Goal: Task Accomplishment & Management: Use online tool/utility

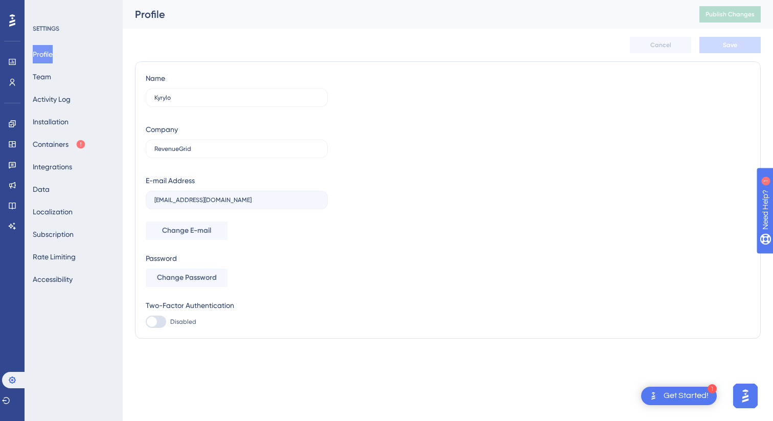
click at [12, 19] on icon at bounding box center [12, 20] width 6 height 13
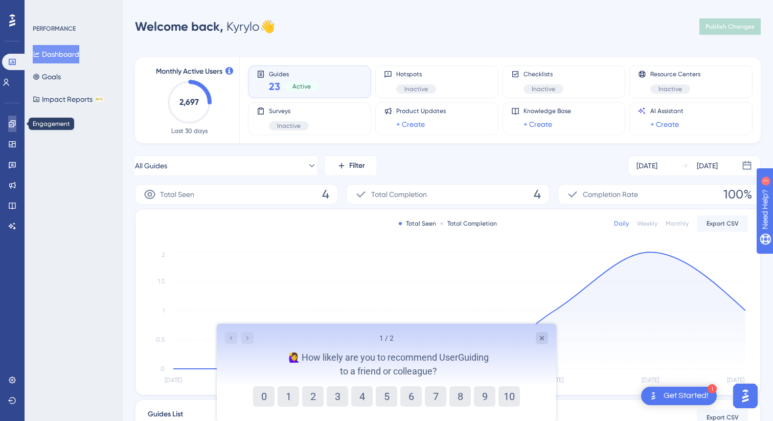
click at [12, 123] on icon at bounding box center [12, 124] width 8 height 8
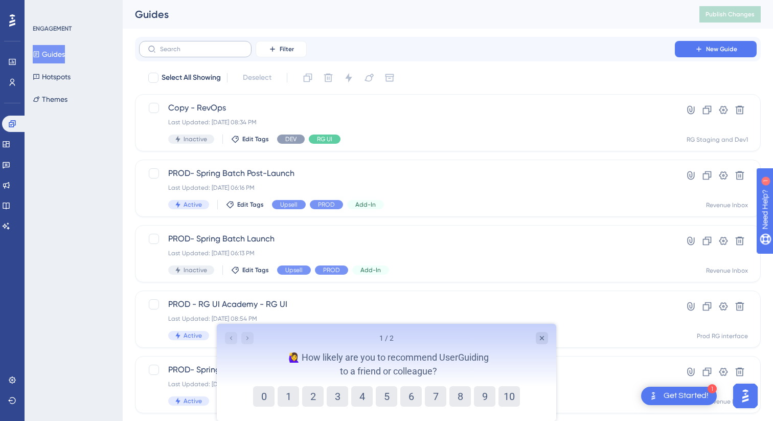
click at [221, 53] on label at bounding box center [195, 49] width 112 height 16
click at [221, 53] on input "text" at bounding box center [201, 48] width 83 height 7
type input "ф"
checkbox input "true"
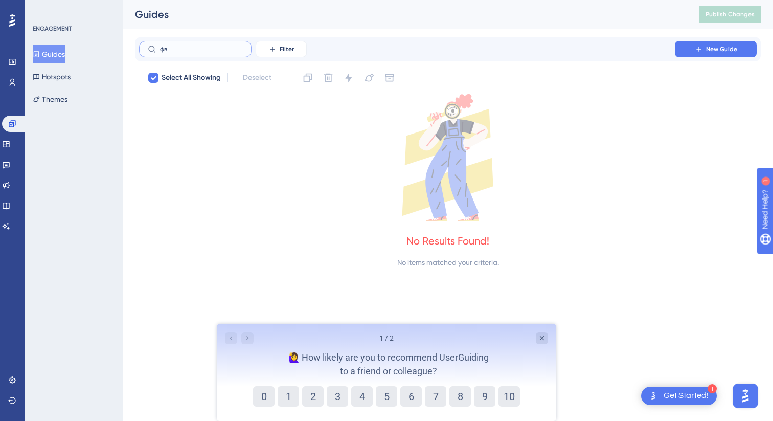
type input "ф"
checkbox input "false"
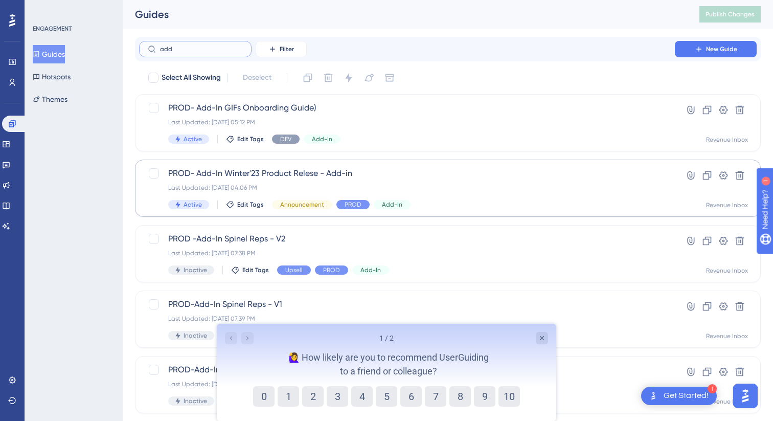
type input "add"
click at [340, 177] on span "PROD- Add-In Winter'23 Product Relese - Add-in" at bounding box center [406, 173] width 477 height 12
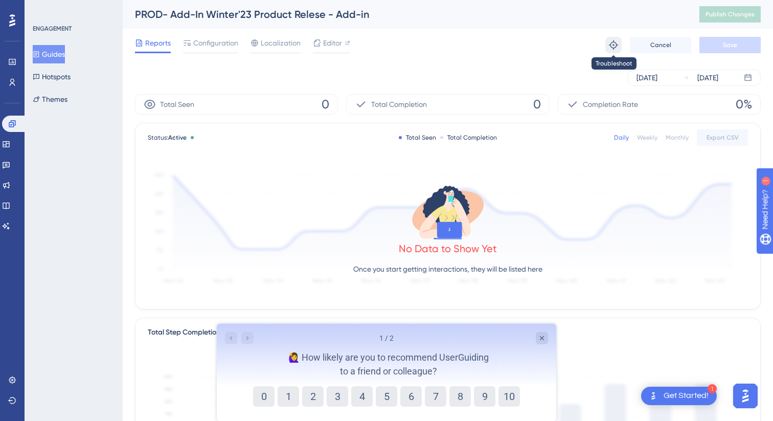
click at [613, 41] on icon at bounding box center [613, 44] width 9 height 9
click at [344, 49] on div "Editor" at bounding box center [331, 45] width 37 height 16
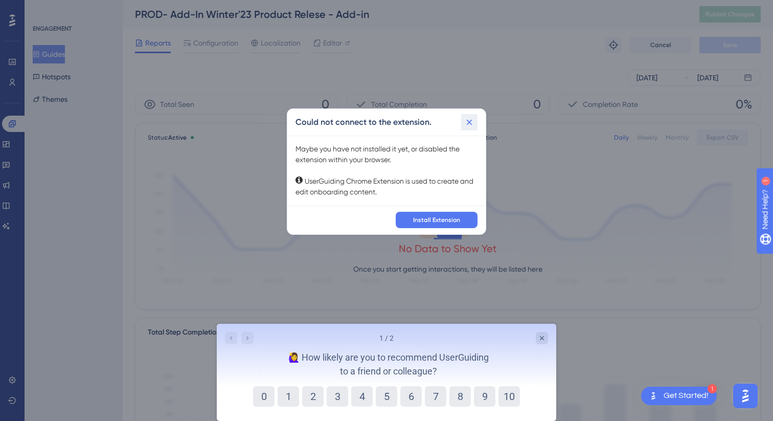
click at [470, 124] on icon at bounding box center [469, 122] width 10 height 10
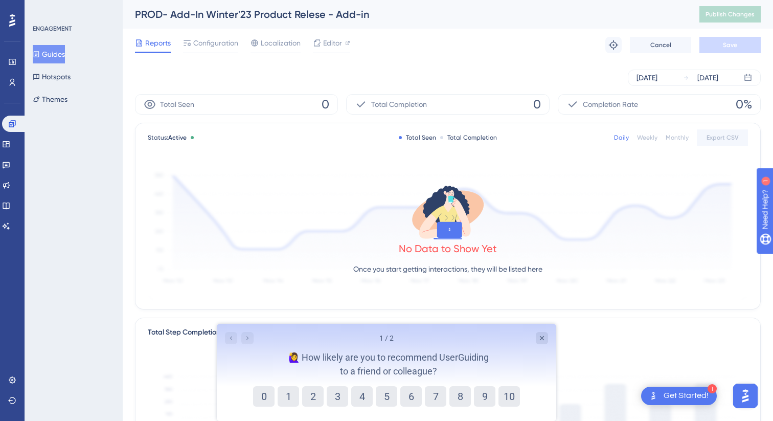
scroll to position [293, 0]
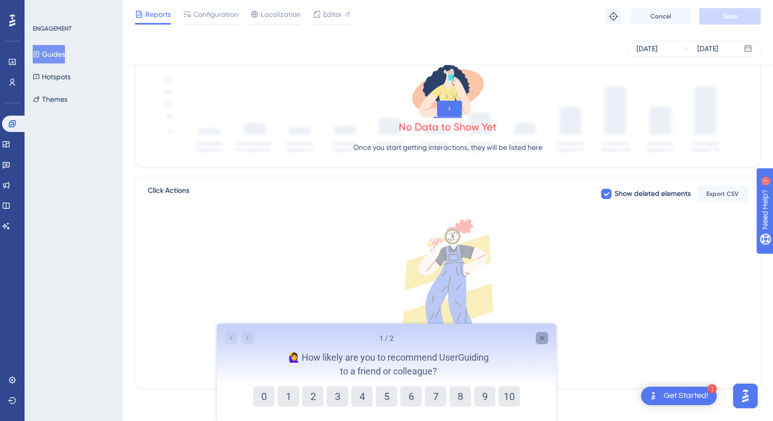
click at [547, 339] on div "Close survey" at bounding box center [542, 338] width 12 height 12
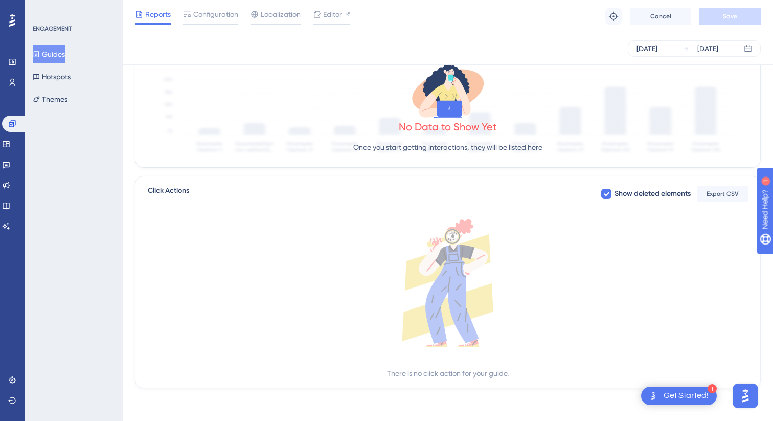
scroll to position [0, 0]
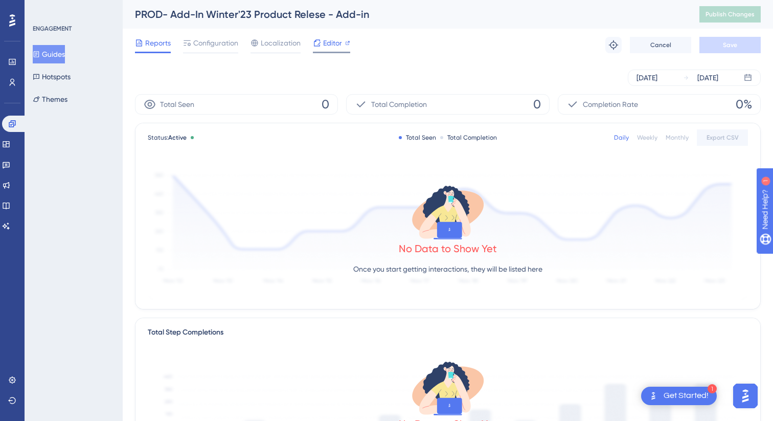
click at [324, 42] on span "Editor" at bounding box center [332, 43] width 19 height 12
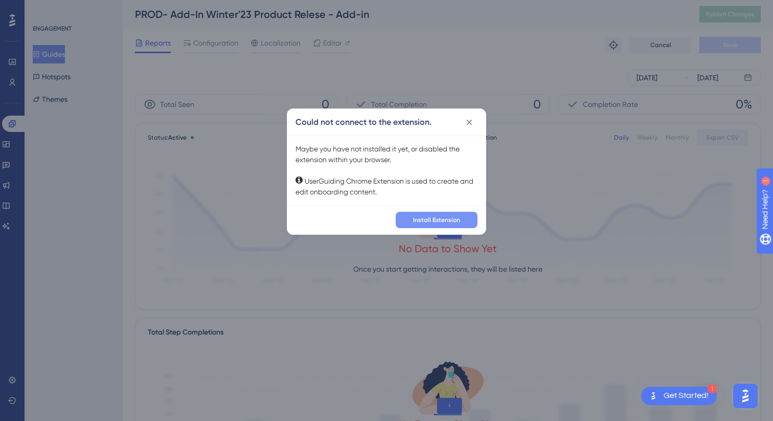
click at [431, 214] on button "Install Extension" at bounding box center [437, 220] width 82 height 16
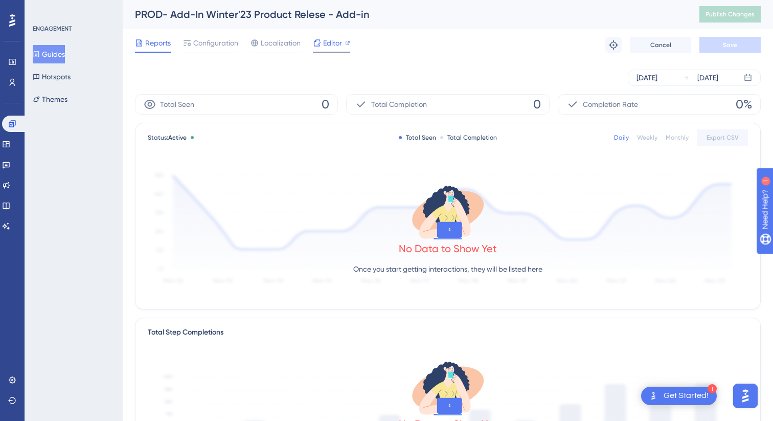
click at [345, 43] on icon at bounding box center [347, 42] width 5 height 5
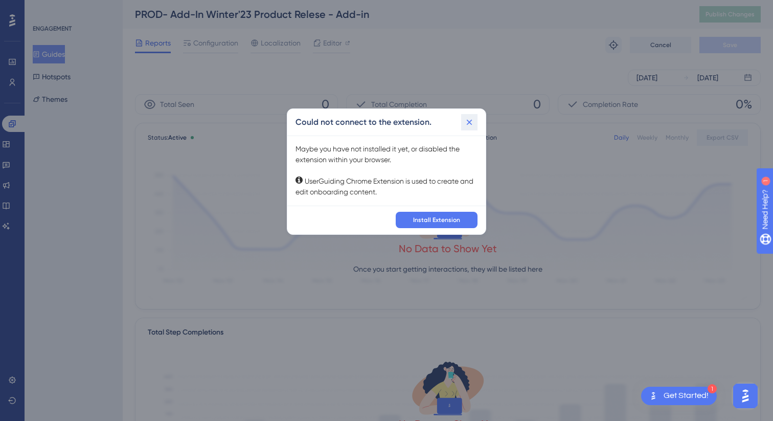
click at [467, 124] on icon at bounding box center [470, 122] width 6 height 6
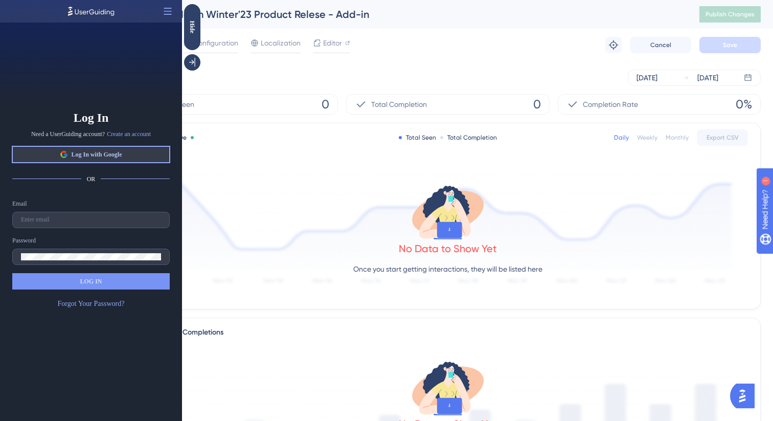
click at [121, 151] on span "Log In with Google" at bounding box center [96, 154] width 51 height 8
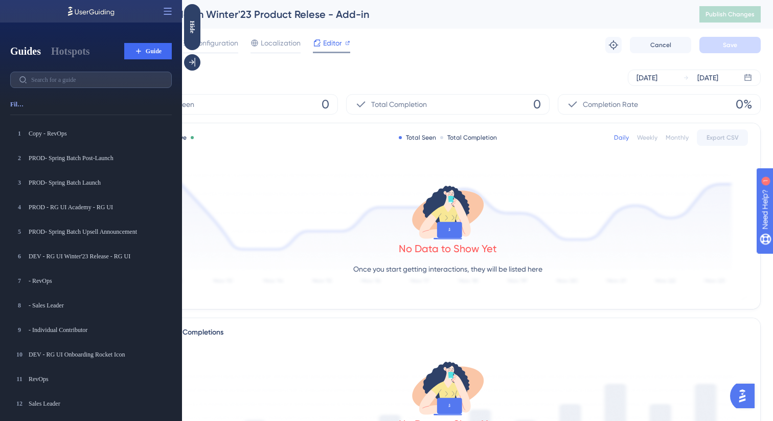
click at [329, 40] on span "Editor" at bounding box center [332, 43] width 19 height 12
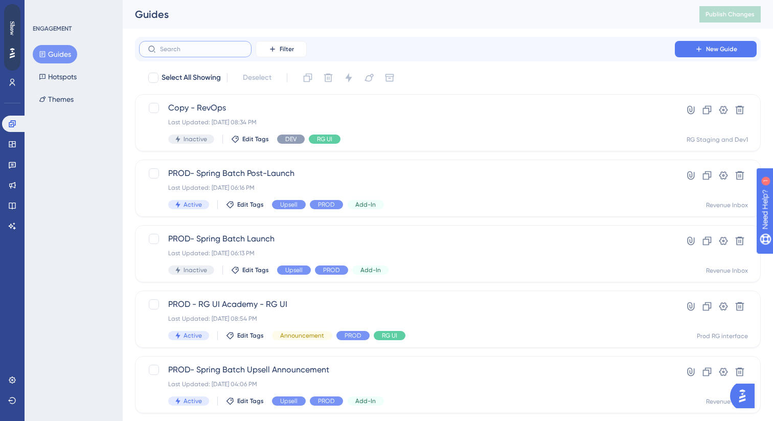
click at [174, 49] on input "text" at bounding box center [201, 48] width 83 height 7
click at [204, 53] on label at bounding box center [195, 49] width 112 height 16
click at [204, 53] on input "text" at bounding box center [201, 48] width 83 height 7
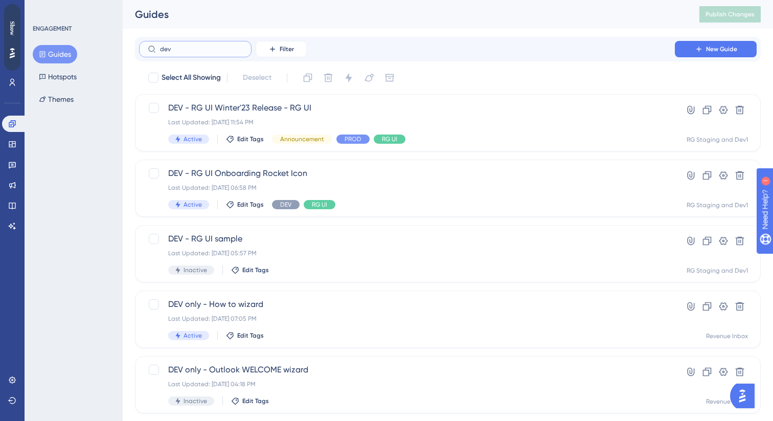
type input "dev a"
checkbox input "true"
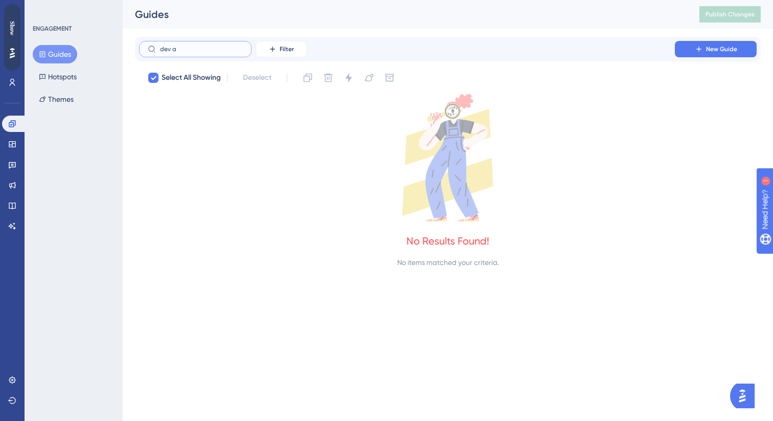
type input "dev"
checkbox input "false"
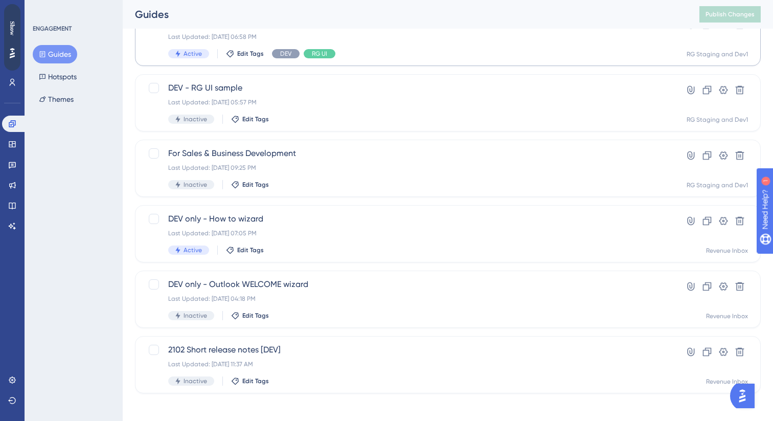
scroll to position [156, 0]
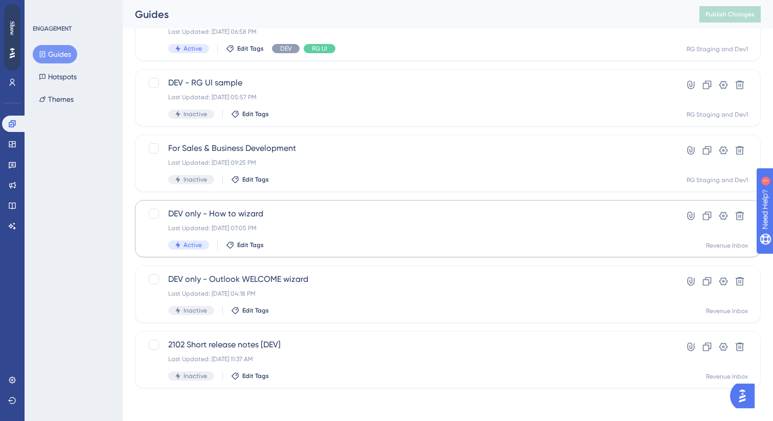
type input "dev"
click at [254, 214] on span "DEV only - How to wizard" at bounding box center [406, 214] width 477 height 12
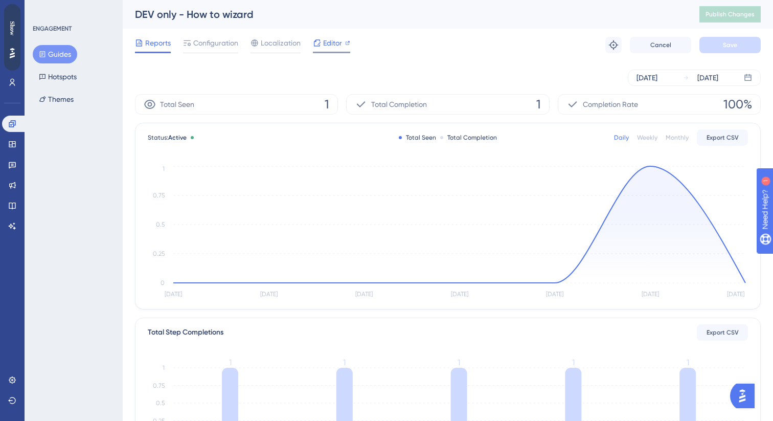
click at [328, 42] on span "Editor" at bounding box center [332, 43] width 19 height 12
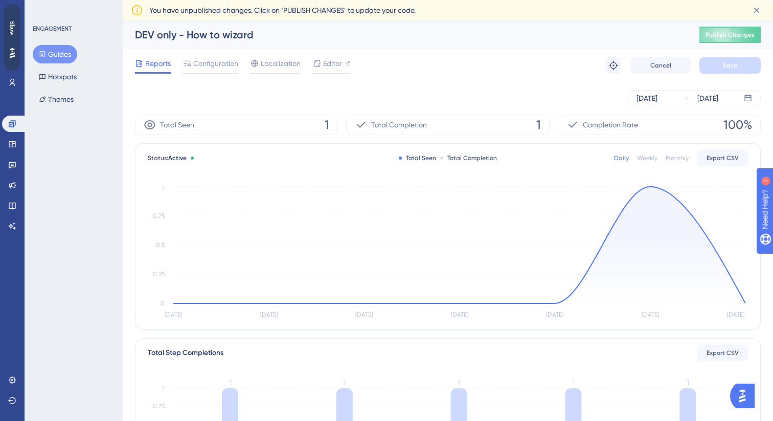
drag, startPoint x: 14, startPoint y: 13, endPoint x: 113, endPoint y: 54, distance: 107.5
click at [20, 54] on html "Show" at bounding box center [12, 37] width 16 height 66
click at [12, 85] on icon at bounding box center [12, 82] width 8 height 8
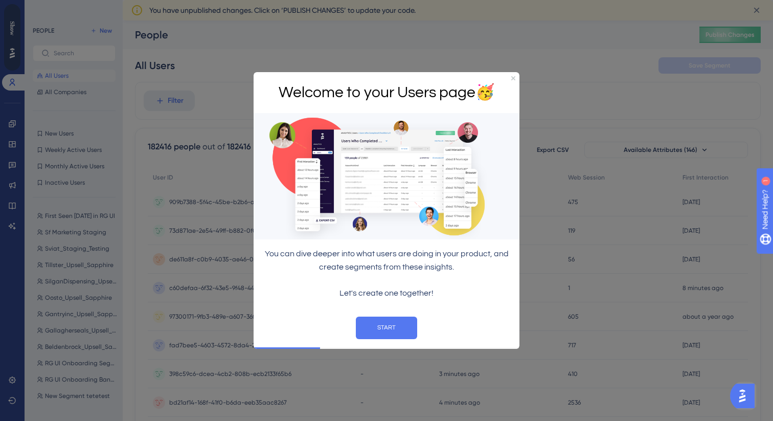
click at [137, 78] on div at bounding box center [386, 210] width 773 height 421
click at [512, 83] on div "Welcome to your Users page 🥳" at bounding box center [387, 92] width 266 height 41
click at [512, 74] on div "Welcome to your Users page 🥳" at bounding box center [387, 92] width 266 height 41
click at [512, 77] on icon "Close Preview" at bounding box center [513, 78] width 4 height 4
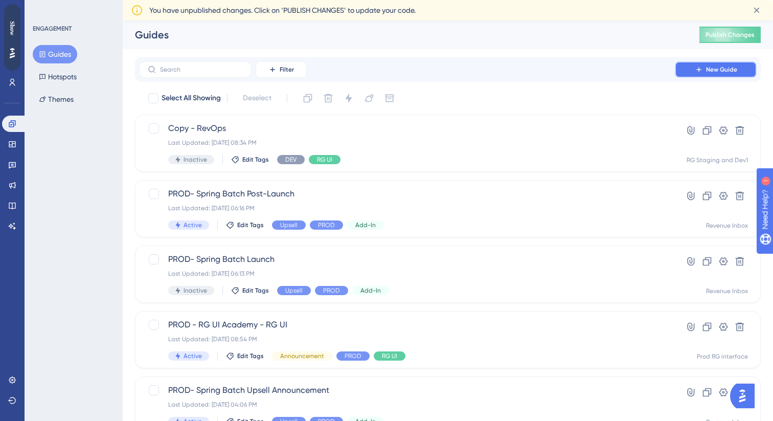
click at [717, 75] on button "New Guide" at bounding box center [716, 69] width 82 height 16
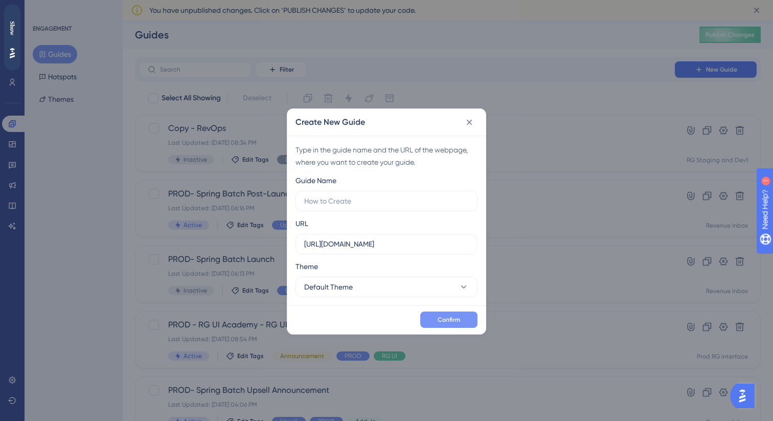
click at [428, 314] on button "Confirm" at bounding box center [448, 319] width 57 height 16
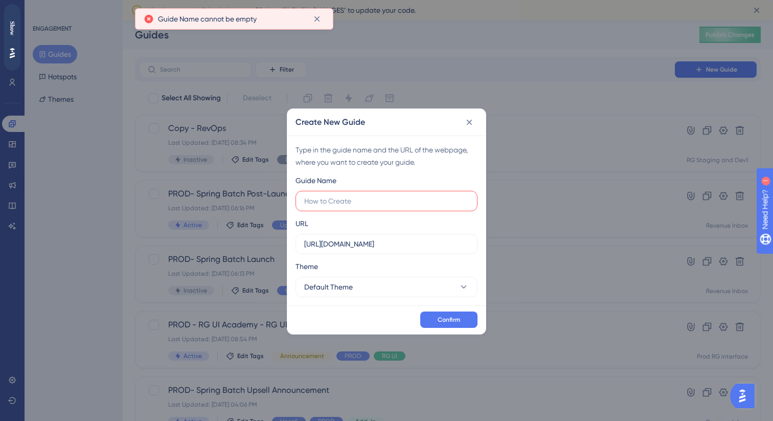
click at [328, 194] on label at bounding box center [386, 201] width 182 height 20
click at [328, 195] on input "text" at bounding box center [386, 200] width 165 height 11
type input "assddsadfs"
click at [443, 321] on span "Confirm" at bounding box center [448, 319] width 22 height 8
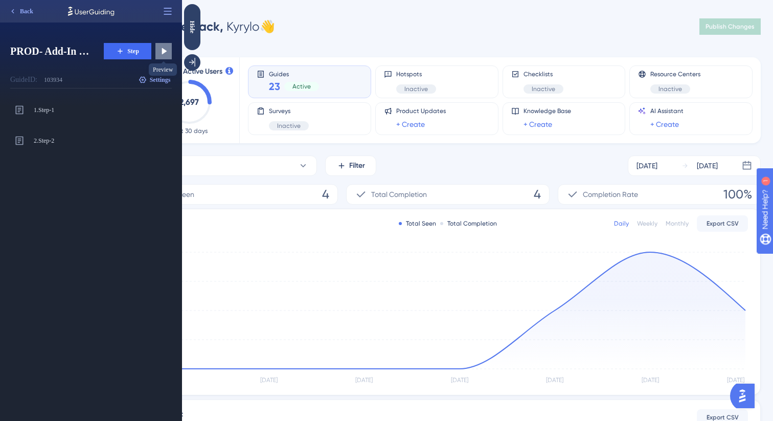
click at [166, 53] on icon at bounding box center [163, 51] width 10 height 10
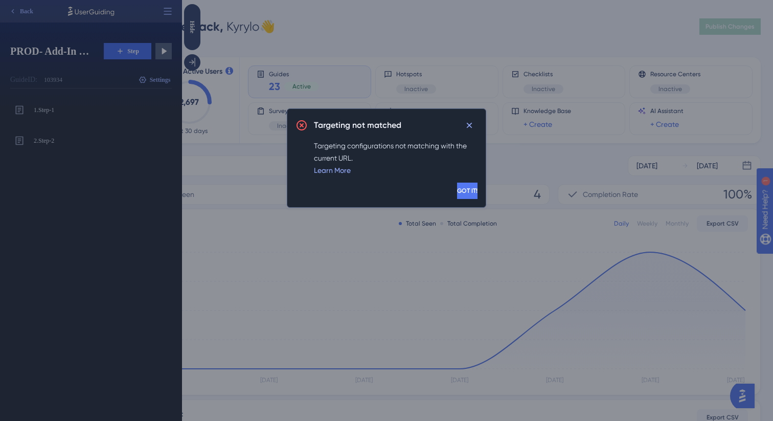
click at [457, 189] on span "GOT IT!" at bounding box center [467, 191] width 20 height 8
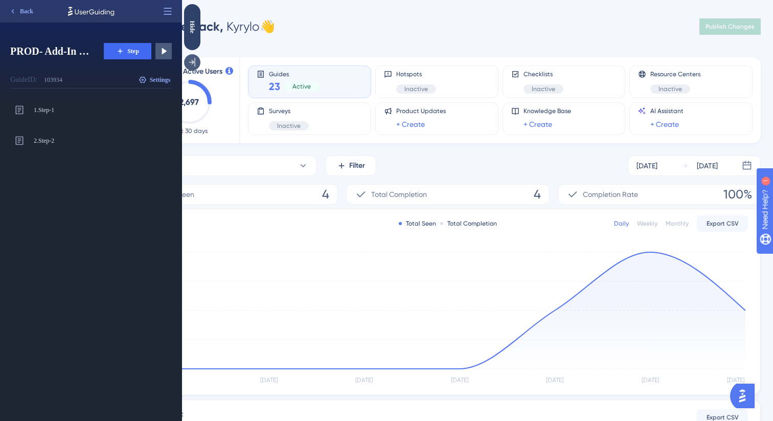
click at [193, 64] on icon at bounding box center [192, 62] width 10 height 10
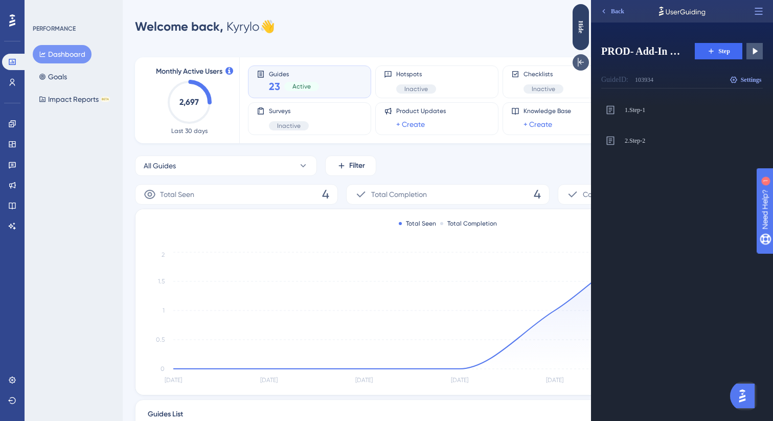
click at [585, 64] on icon at bounding box center [580, 62] width 10 height 10
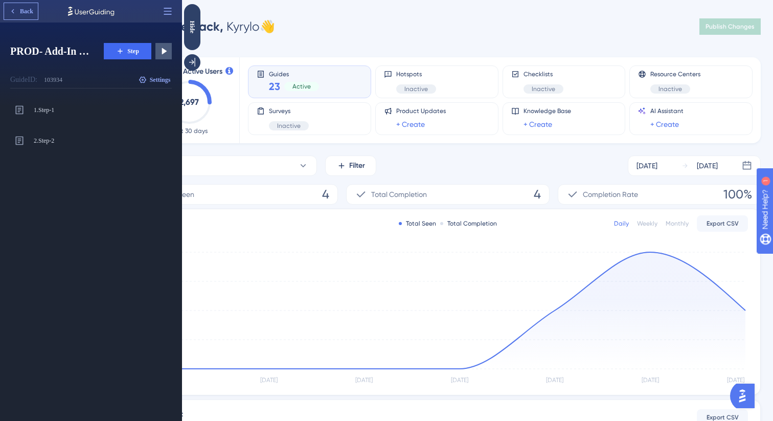
click at [25, 8] on span "Back" at bounding box center [26, 11] width 13 height 8
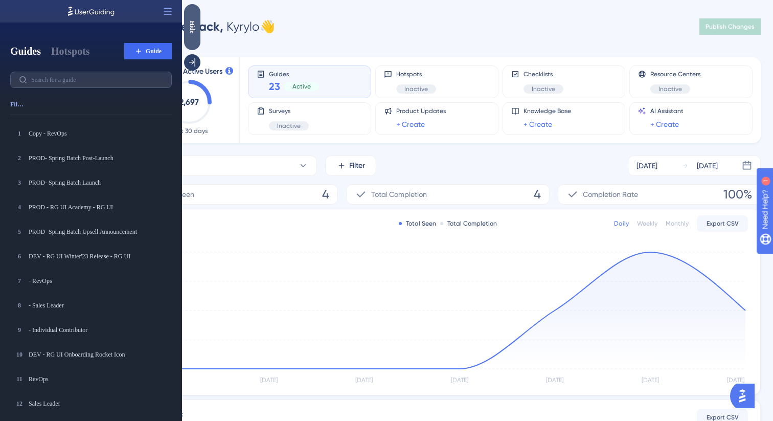
drag, startPoint x: 193, startPoint y: 25, endPoint x: 392, endPoint y: 51, distance: 200.5
click at [193, 25] on div "Hide" at bounding box center [192, 26] width 16 height 13
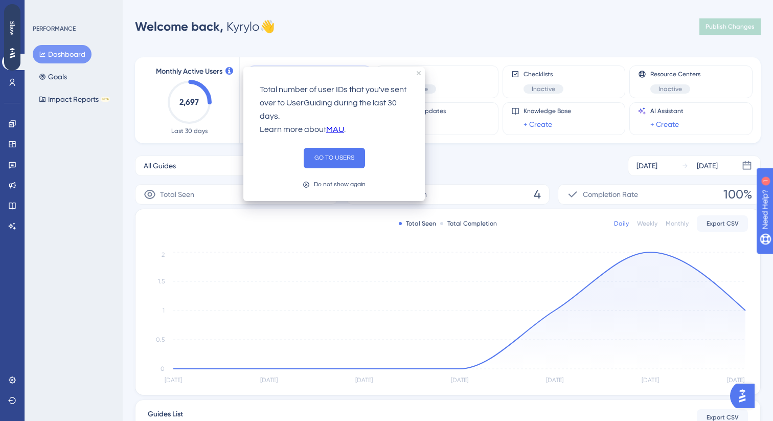
click at [414, 73] on div "Total number of user IDs that you've sent over to UserGuiding during the last 3…" at bounding box center [333, 134] width 181 height 134
click at [422, 74] on div "Total number of user IDs that you've sent over to UserGuiding during the last 3…" at bounding box center [333, 134] width 181 height 134
click at [420, 72] on icon "close tooltip" at bounding box center [419, 73] width 4 height 4
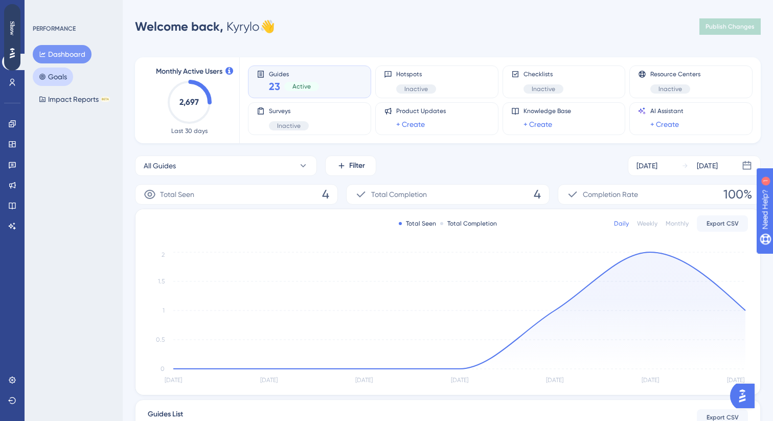
click at [59, 81] on button "Goals" at bounding box center [53, 76] width 40 height 18
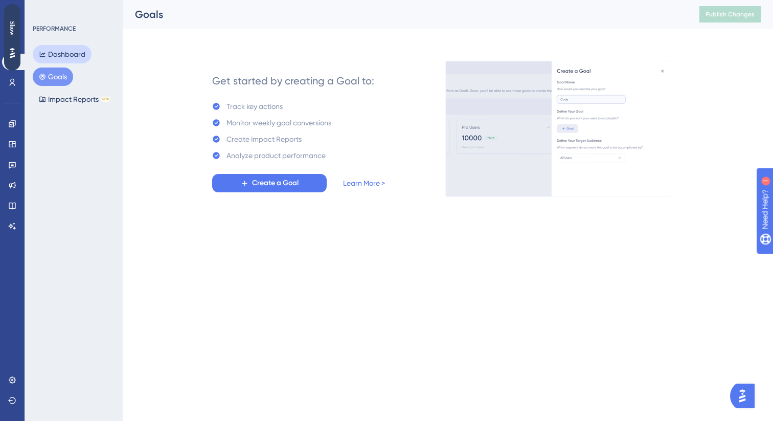
click at [58, 59] on button "Dashboard" at bounding box center [62, 54] width 59 height 18
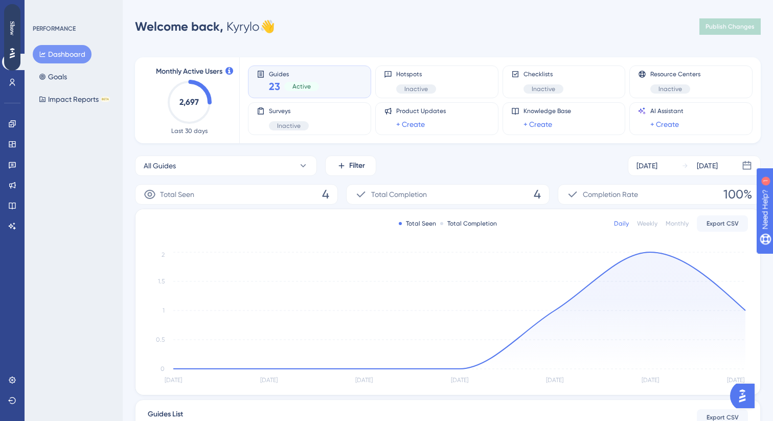
drag, startPoint x: 15, startPoint y: 32, endPoint x: 74, endPoint y: 71, distance: 70.9
click at [20, 71] on html "Show" at bounding box center [12, 37] width 16 height 66
click at [22, 67] on link at bounding box center [14, 62] width 25 height 16
drag, startPoint x: 13, startPoint y: 21, endPoint x: 13, endPoint y: 116, distance: 94.6
click at [13, 71] on html "Show" at bounding box center [12, 37] width 16 height 66
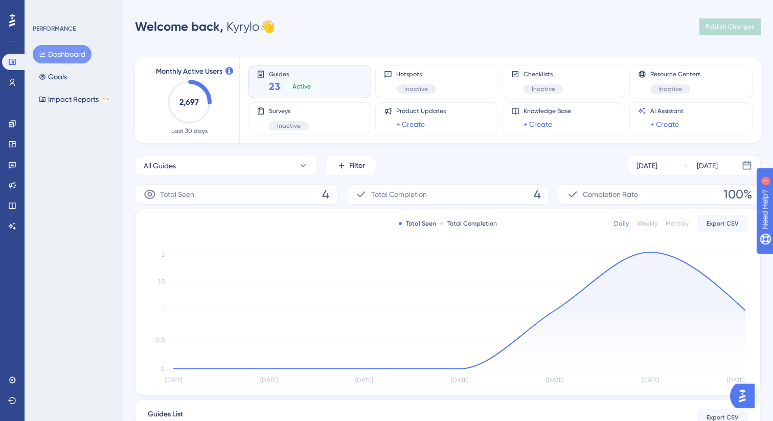
click at [98, 168] on div "PERFORMANCE Dashboard Goals Impact Reports BETA" at bounding box center [74, 210] width 98 height 421
click at [8, 64] on icon at bounding box center [12, 62] width 8 height 8
click at [11, 26] on icon at bounding box center [12, 20] width 6 height 12
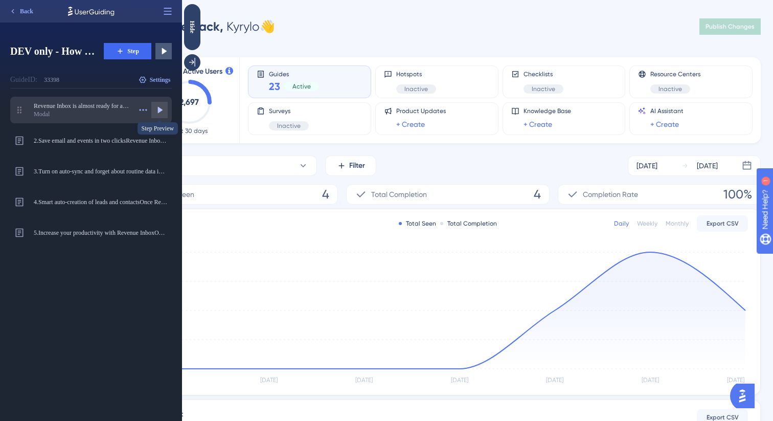
click at [161, 111] on icon at bounding box center [159, 110] width 10 height 10
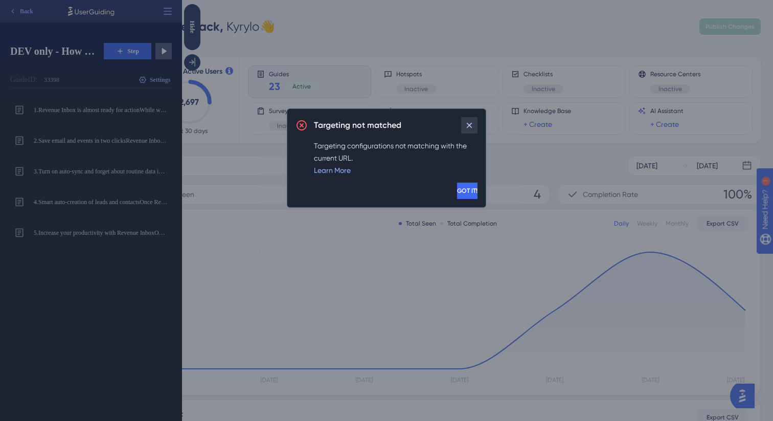
click at [469, 126] on icon at bounding box center [469, 125] width 10 height 10
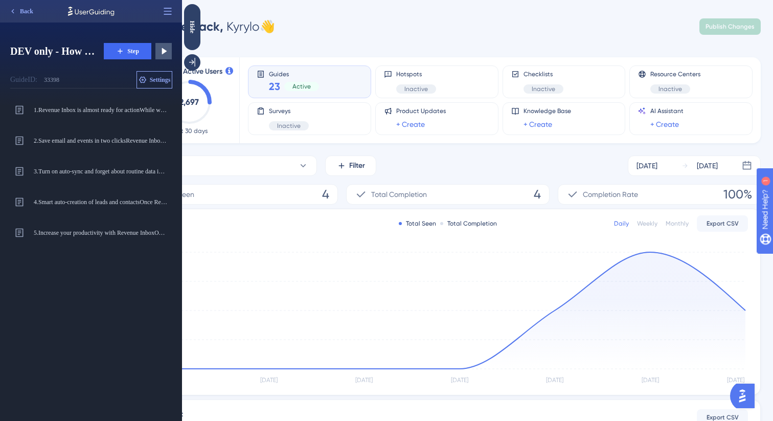
click at [165, 81] on span "Settings" at bounding box center [160, 80] width 21 height 8
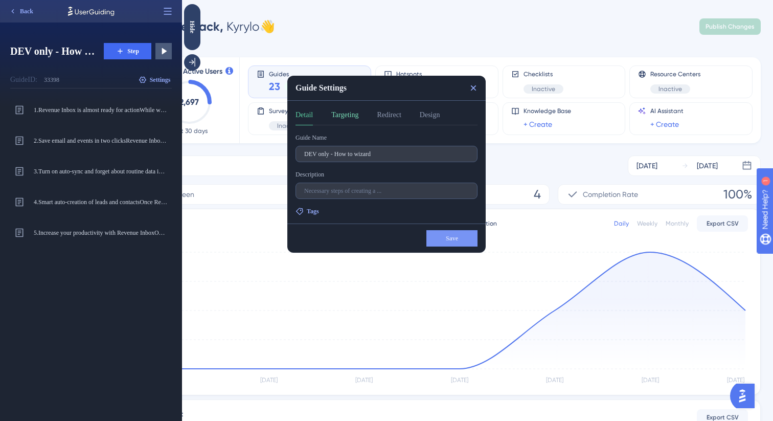
click at [343, 118] on button "Targeting" at bounding box center [344, 117] width 27 height 16
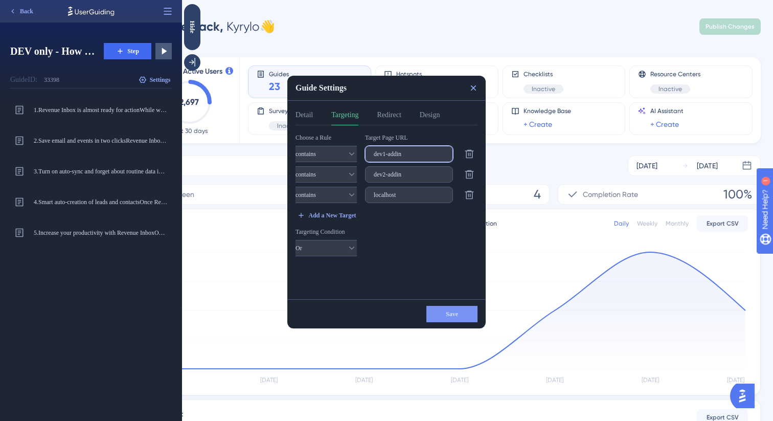
click at [400, 155] on input "dev1-addin" at bounding box center [409, 153] width 71 height 7
click at [396, 122] on button "Redirect" at bounding box center [389, 117] width 24 height 16
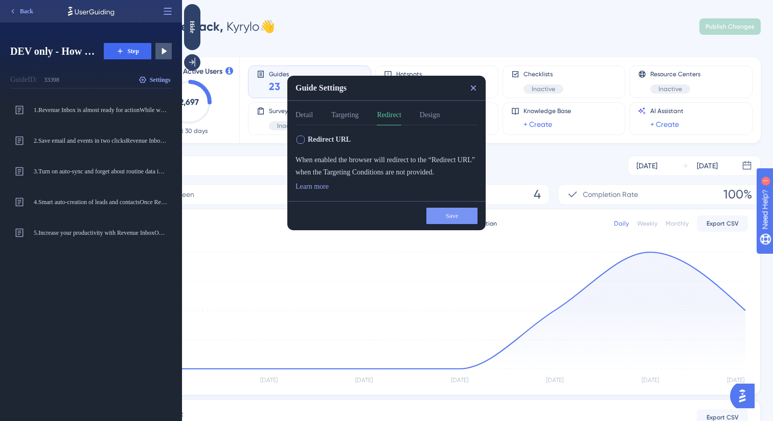
click at [332, 143] on span "Redirect URL" at bounding box center [329, 139] width 43 height 12
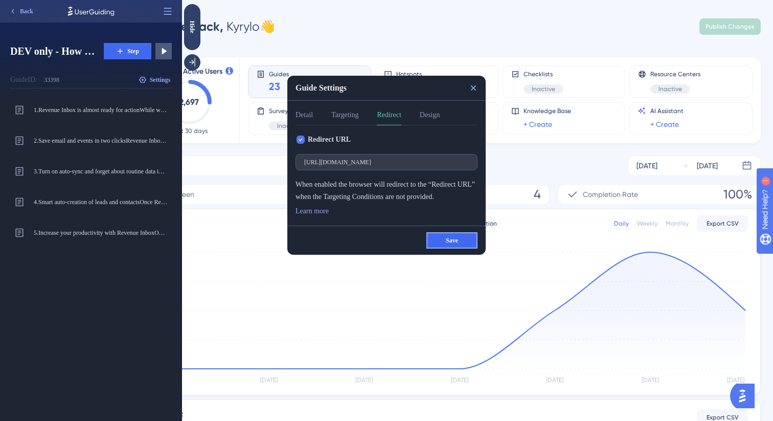
click at [442, 235] on button "Save" at bounding box center [451, 240] width 51 height 16
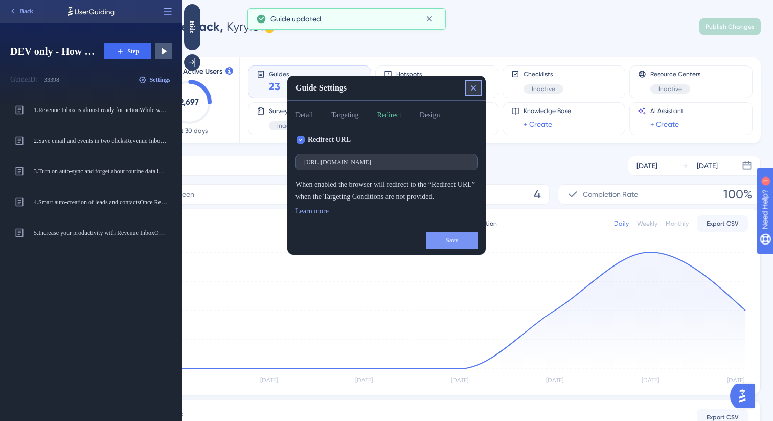
click at [472, 88] on icon at bounding box center [474, 88] width 6 height 6
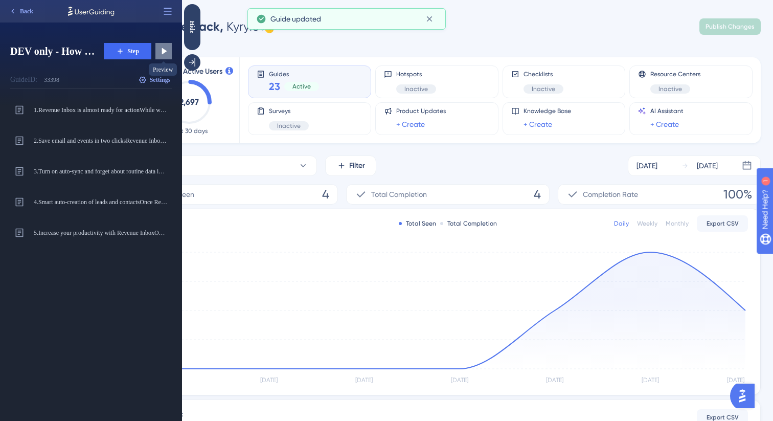
click at [163, 50] on icon at bounding box center [164, 51] width 5 height 7
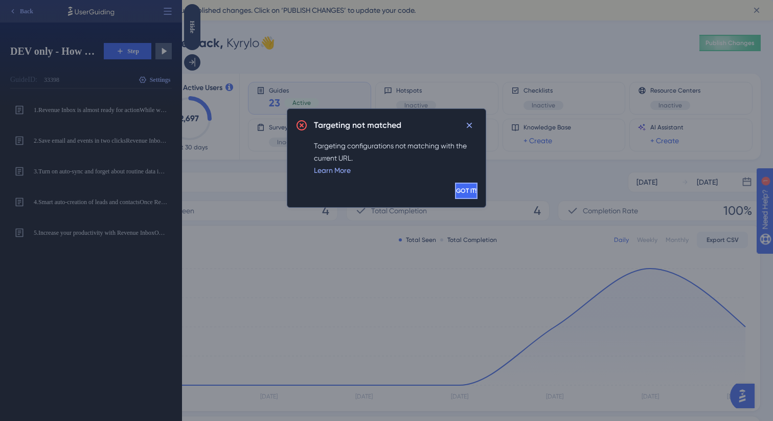
click at [456, 190] on span "GOT IT!" at bounding box center [466, 191] width 20 height 8
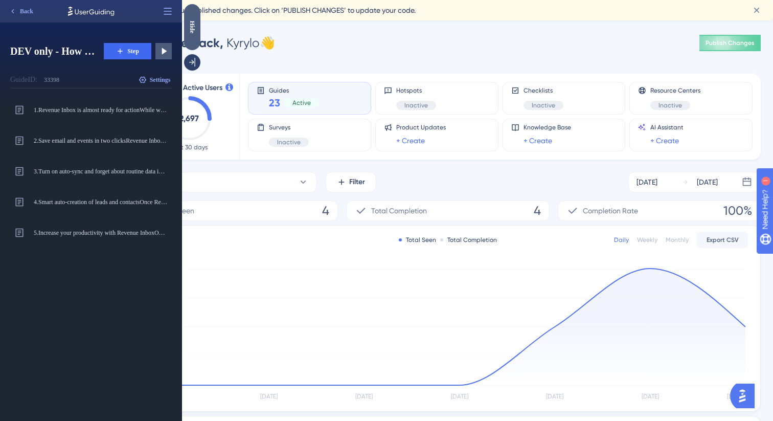
click at [192, 43] on div "Hide" at bounding box center [192, 27] width 16 height 46
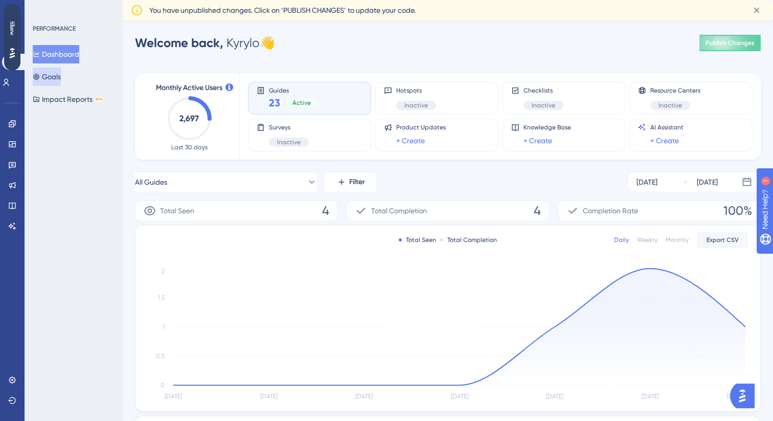
click at [40, 74] on icon at bounding box center [36, 76] width 7 height 7
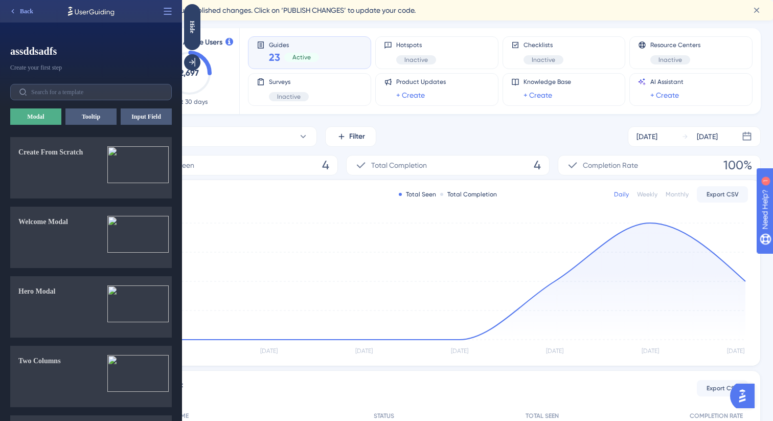
scroll to position [47, 0]
click at [199, 35] on div "Hide" at bounding box center [192, 27] width 16 height 46
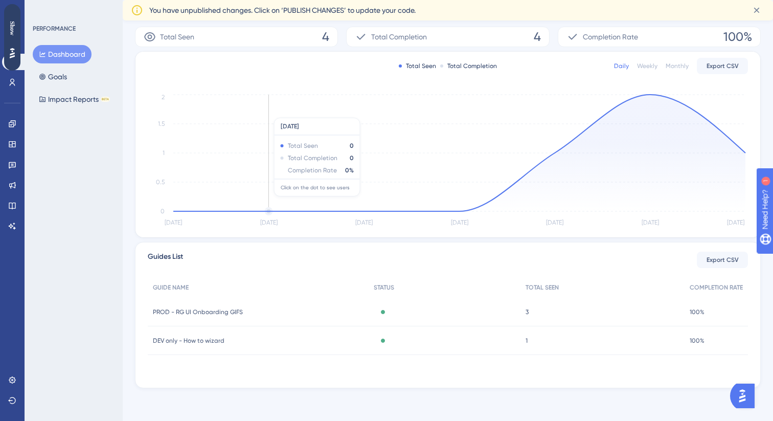
scroll to position [0, 0]
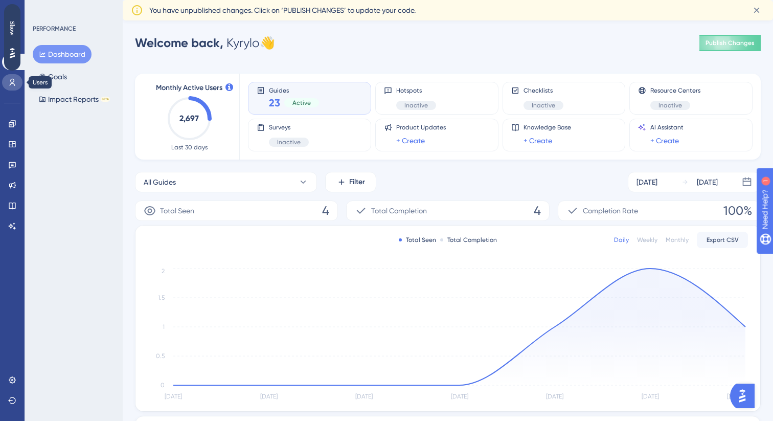
click at [15, 77] on link at bounding box center [12, 82] width 20 height 16
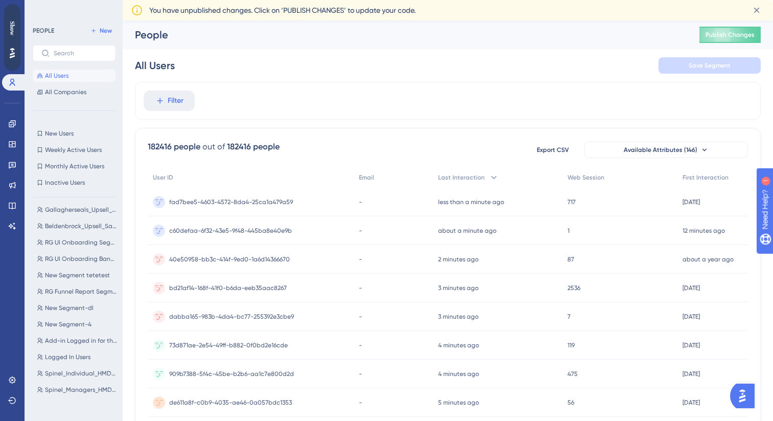
scroll to position [162, 0]
click at [19, 81] on link at bounding box center [14, 82] width 25 height 16
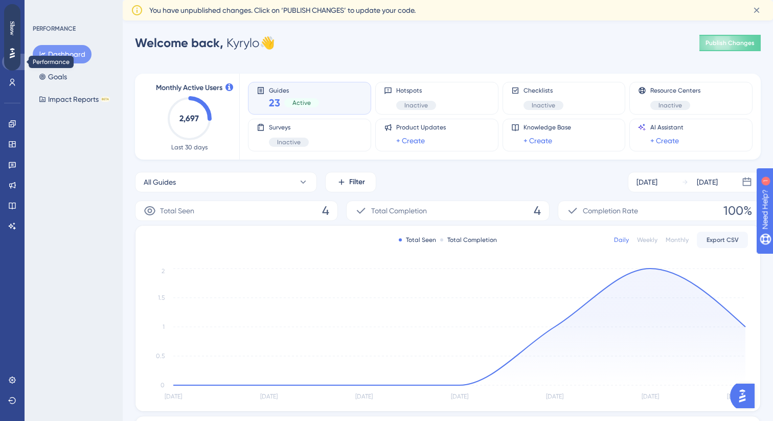
click at [24, 65] on link at bounding box center [14, 62] width 25 height 16
drag, startPoint x: 14, startPoint y: 20, endPoint x: 71, endPoint y: 53, distance: 65.2
click at [20, 53] on html "Show" at bounding box center [12, 37] width 16 height 66
click at [13, 56] on link at bounding box center [14, 62] width 25 height 16
click at [13, 24] on icon at bounding box center [12, 20] width 6 height 12
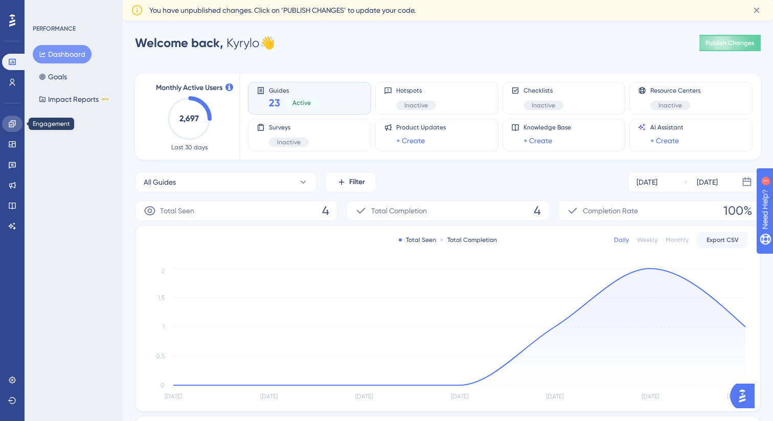
click at [11, 123] on icon at bounding box center [12, 124] width 8 height 8
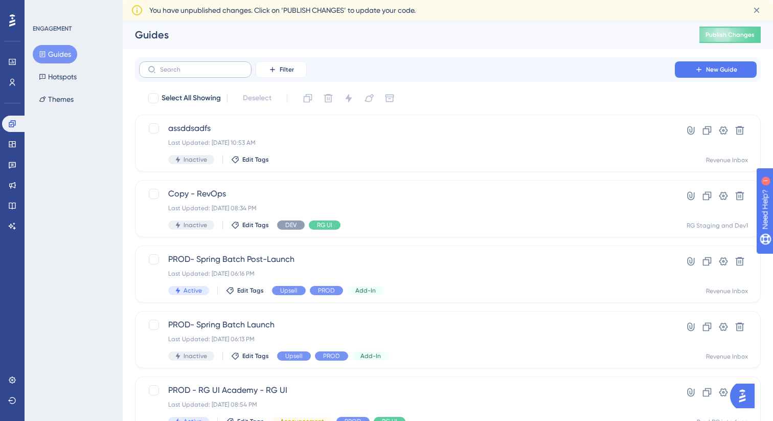
click at [176, 73] on label at bounding box center [195, 69] width 112 height 16
click at [176, 73] on input "text" at bounding box center [201, 69] width 83 height 7
type input "18"
checkbox input "true"
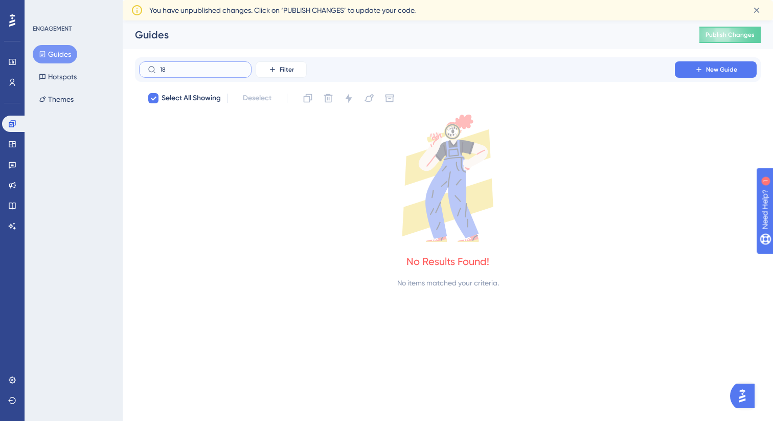
type input "18"
click at [174, 73] on label "18" at bounding box center [195, 69] width 112 height 16
click at [174, 73] on input "18" at bounding box center [201, 69] width 83 height 7
click at [174, 73] on label "18" at bounding box center [195, 69] width 112 height 16
click at [174, 73] on input "18" at bounding box center [201, 69] width 83 height 7
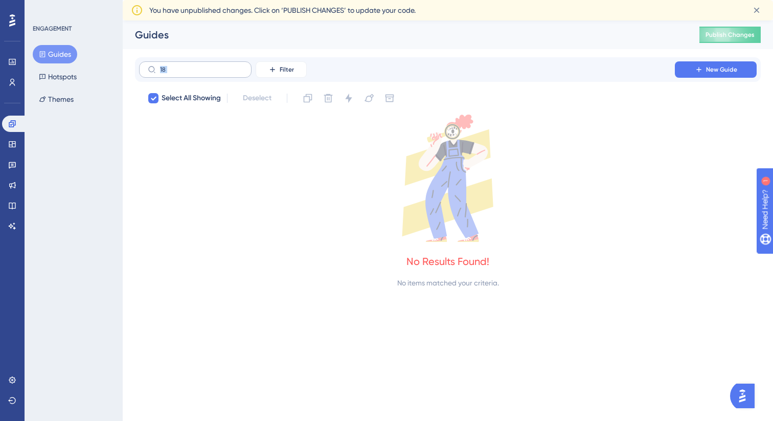
click at [174, 73] on label "18" at bounding box center [195, 69] width 112 height 16
click at [174, 73] on input "18" at bounding box center [201, 69] width 83 height 7
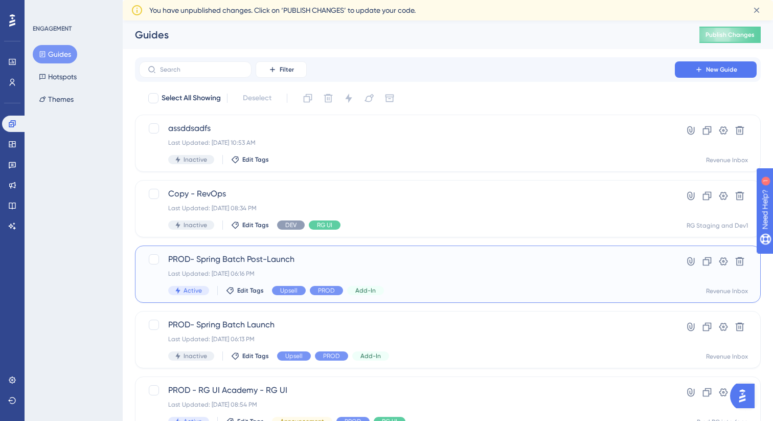
click at [226, 261] on span "PROD- Spring Batch Post-Launch" at bounding box center [406, 259] width 477 height 12
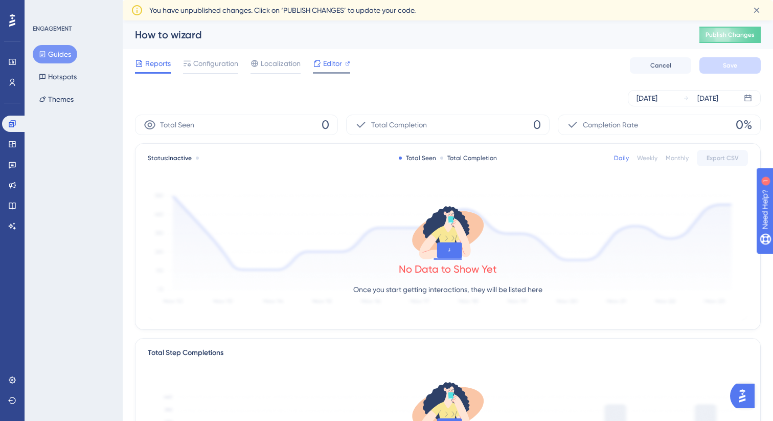
click at [319, 63] on icon at bounding box center [317, 63] width 7 height 7
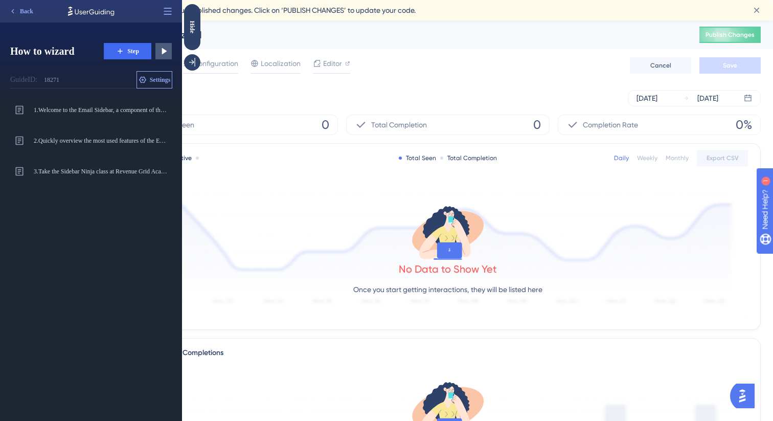
click at [154, 78] on span "Settings" at bounding box center [160, 80] width 21 height 8
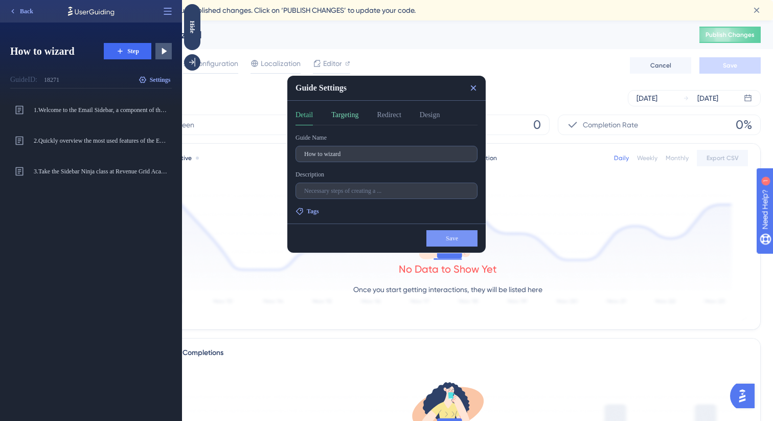
click at [358, 112] on button "Targeting" at bounding box center [344, 117] width 27 height 16
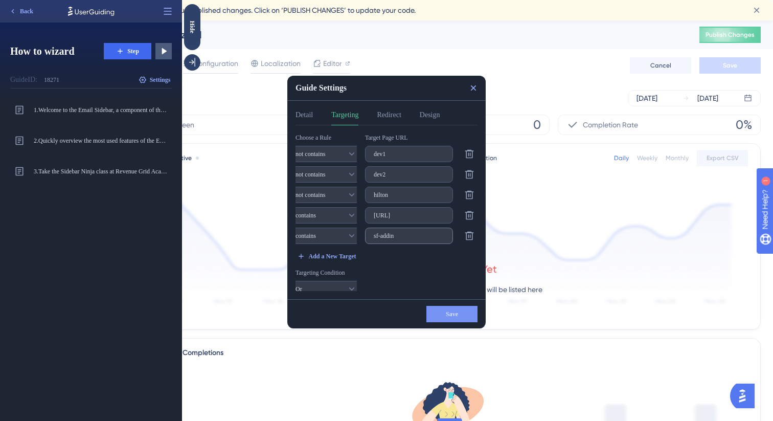
scroll to position [6, 0]
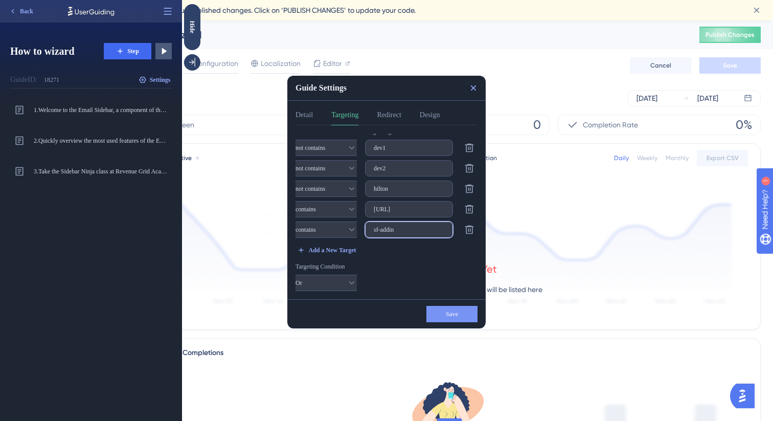
drag, startPoint x: 408, startPoint y: 230, endPoint x: 373, endPoint y: 228, distance: 34.8
click at [373, 228] on label "sf-addin" at bounding box center [409, 229] width 88 height 16
click at [387, 237] on label "sf-addin" at bounding box center [409, 229] width 88 height 16
click at [387, 233] on input "sf-addin" at bounding box center [409, 229] width 71 height 7
click at [396, 245] on div "Add a New Target" at bounding box center [386, 250] width 182 height 16
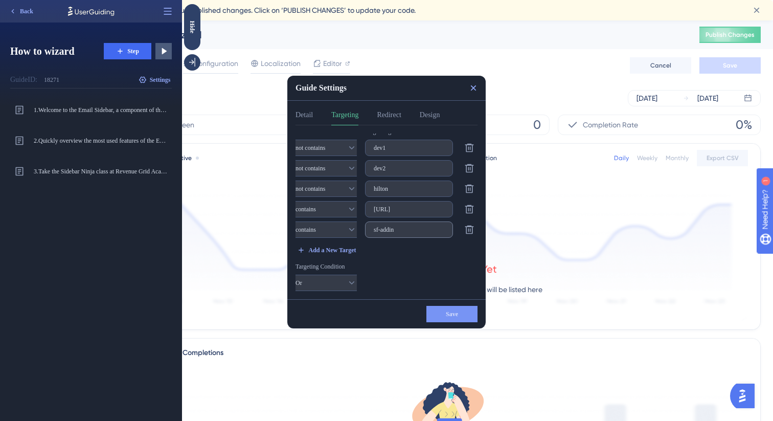
scroll to position [0, 0]
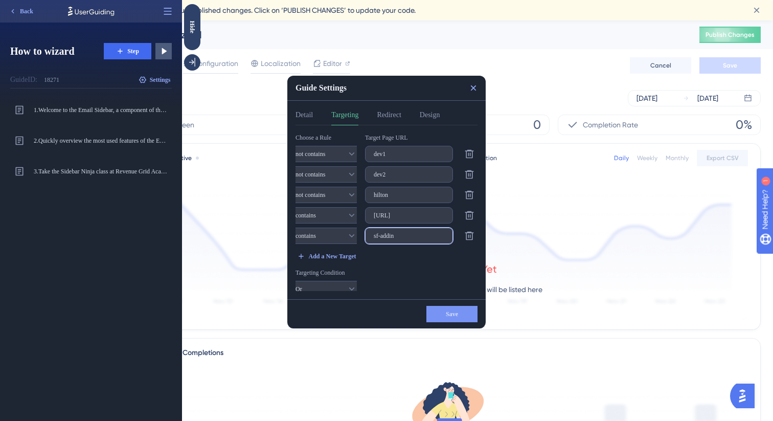
click at [414, 238] on input "sf-addin" at bounding box center [409, 235] width 71 height 7
click at [381, 256] on div "Add a New Target" at bounding box center [386, 256] width 182 height 16
click at [346, 150] on icon at bounding box center [351, 154] width 10 height 10
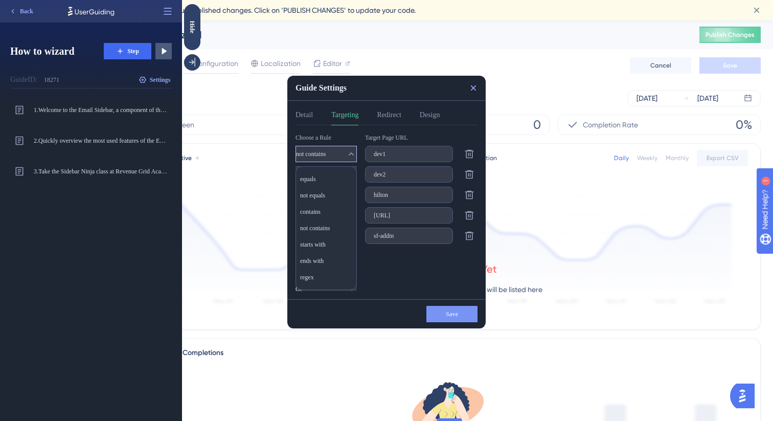
click at [346, 150] on icon at bounding box center [351, 154] width 10 height 10
click at [476, 84] on icon at bounding box center [473, 88] width 10 height 10
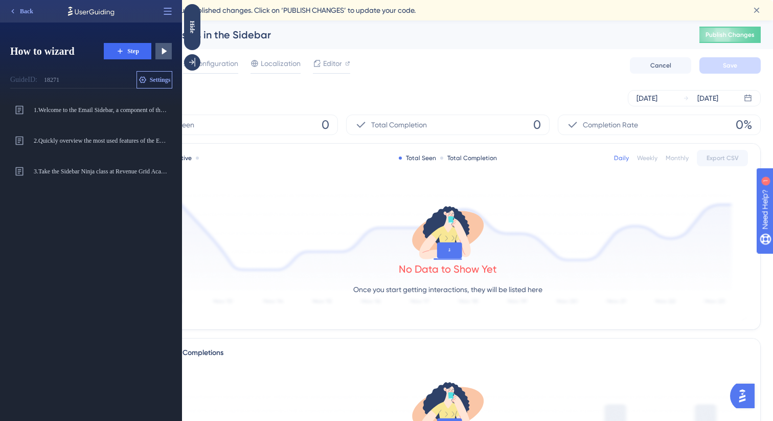
click at [161, 76] on span "Settings" at bounding box center [160, 80] width 21 height 8
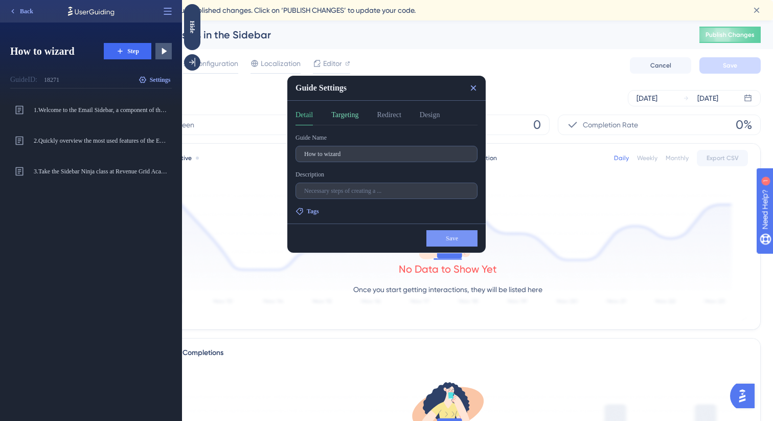
click button "Targeting"
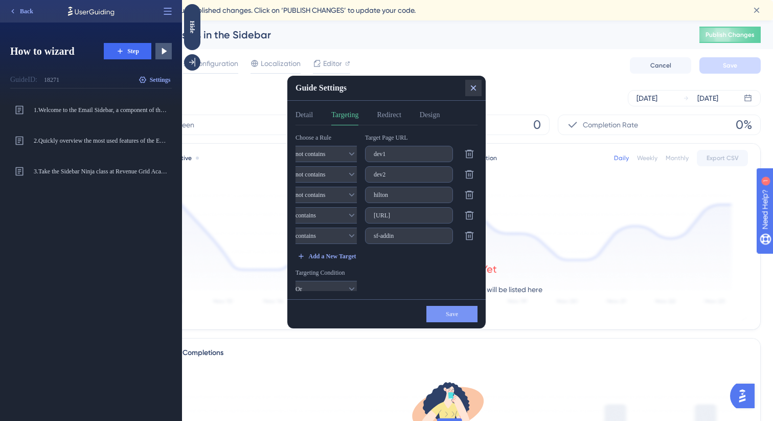
click icon
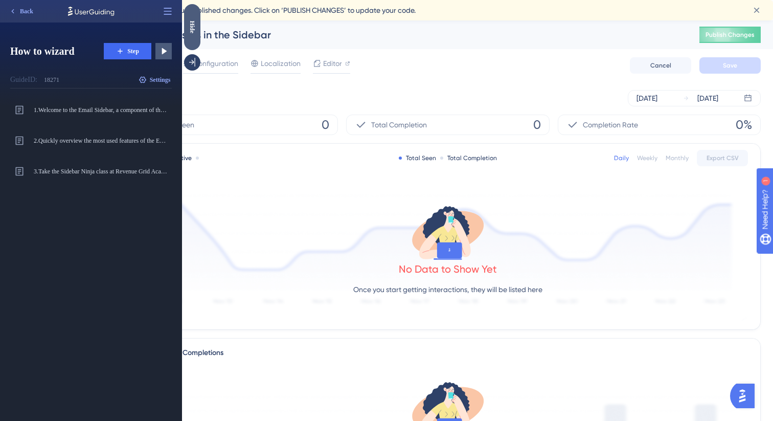
click div "Hide"
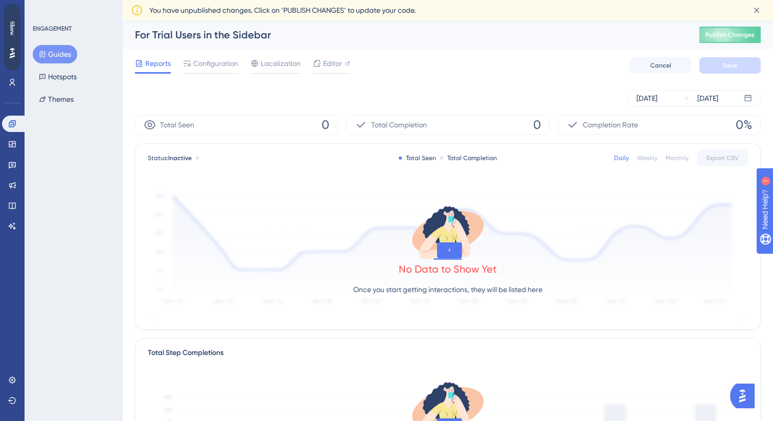
click div "For Trial Users in the Sidebar"
click div "Editor"
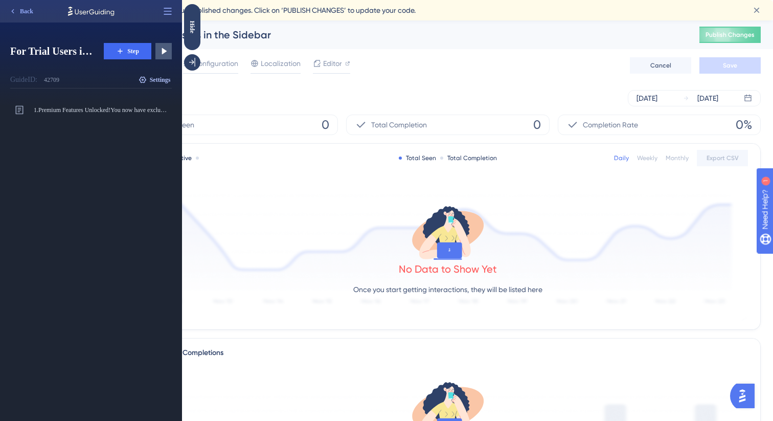
click at [156, 78] on span "Settings" at bounding box center [160, 80] width 21 height 8
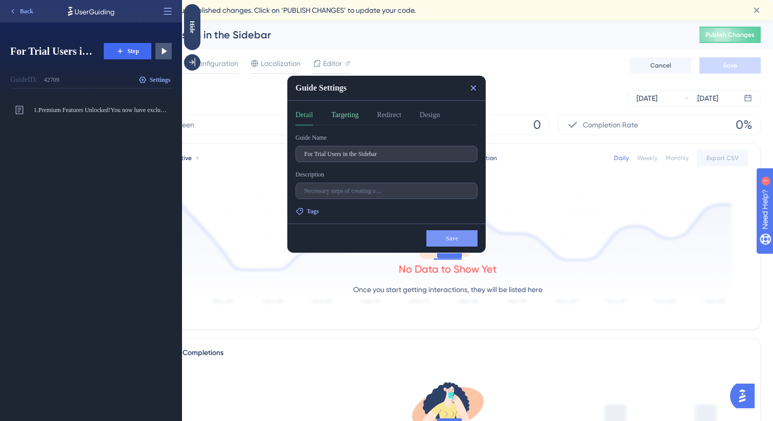
click at [358, 112] on button "Targeting" at bounding box center [344, 117] width 27 height 16
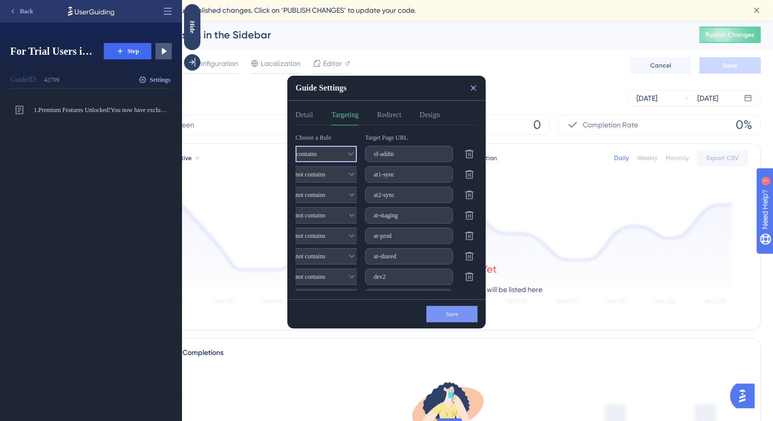
click at [342, 160] on button "contains" at bounding box center [325, 154] width 61 height 16
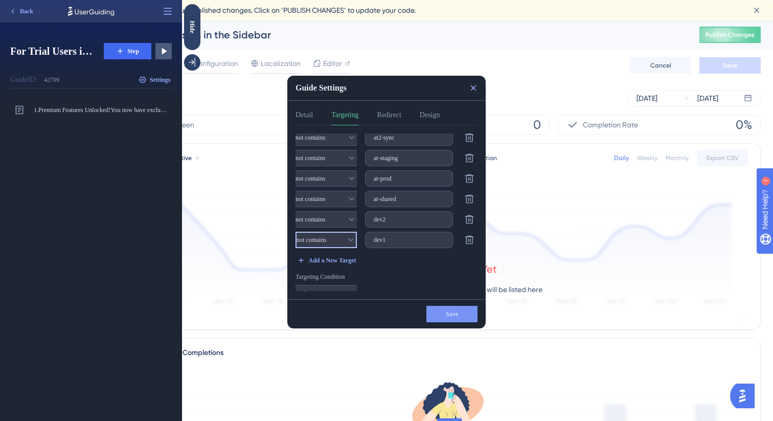
click at [347, 122] on icon at bounding box center [352, 117] width 10 height 10
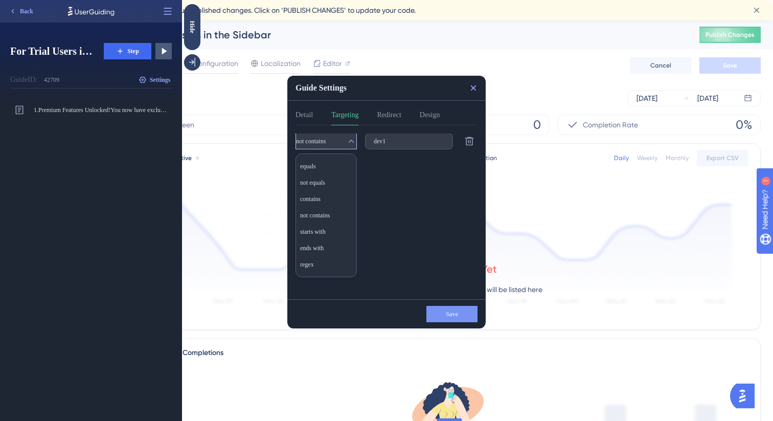
click at [398, 220] on div "Choose a Rule contains Target Page URL sf-addin Delete not contains at1-sync De…" at bounding box center [389, 211] width 188 height 157
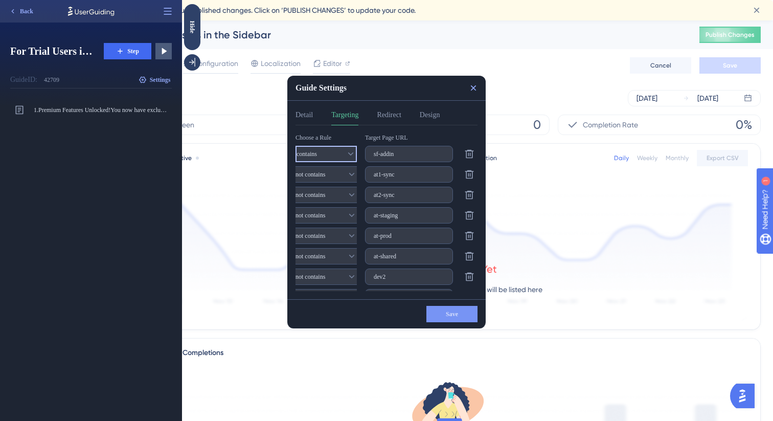
click at [346, 157] on icon at bounding box center [351, 154] width 10 height 10
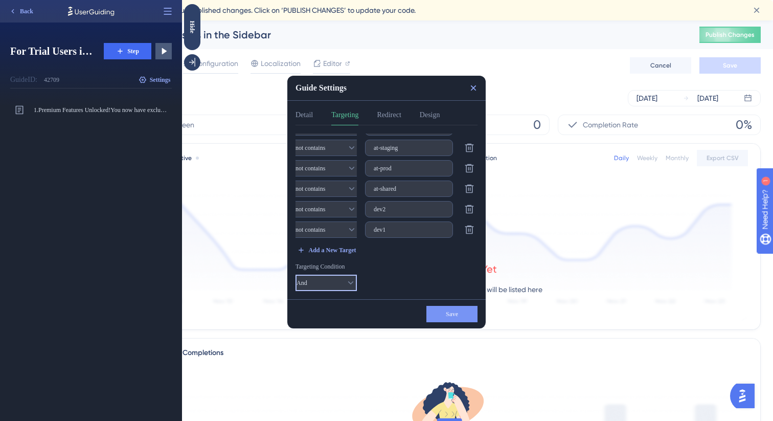
click at [333, 286] on button "And" at bounding box center [325, 282] width 61 height 16
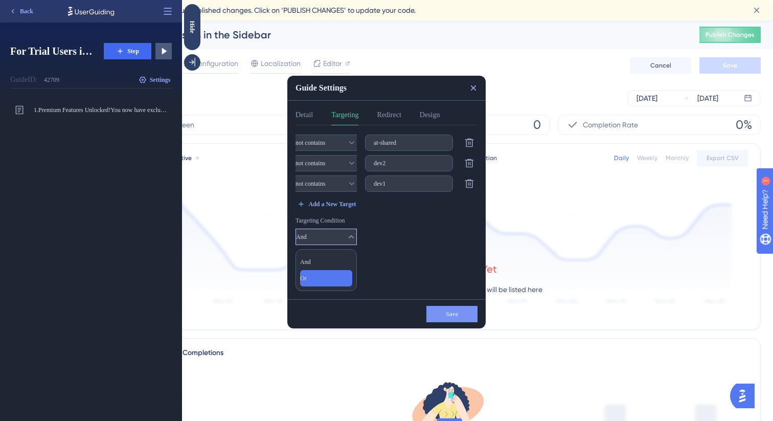
click at [330, 276] on div "Or Or" at bounding box center [326, 278] width 52 height 16
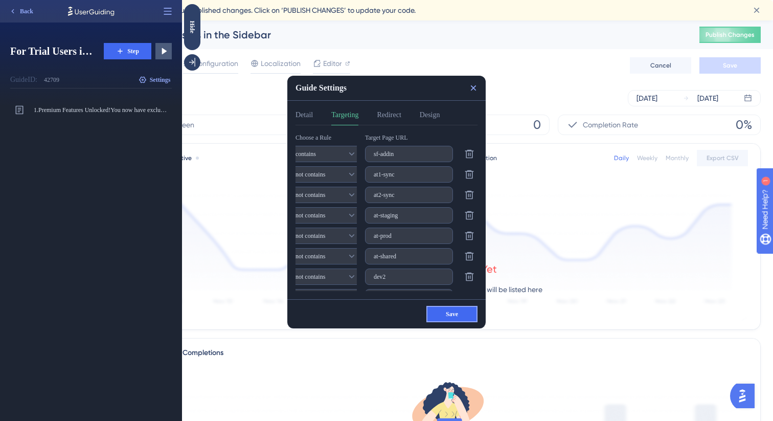
click at [454, 319] on button "Save" at bounding box center [451, 314] width 51 height 16
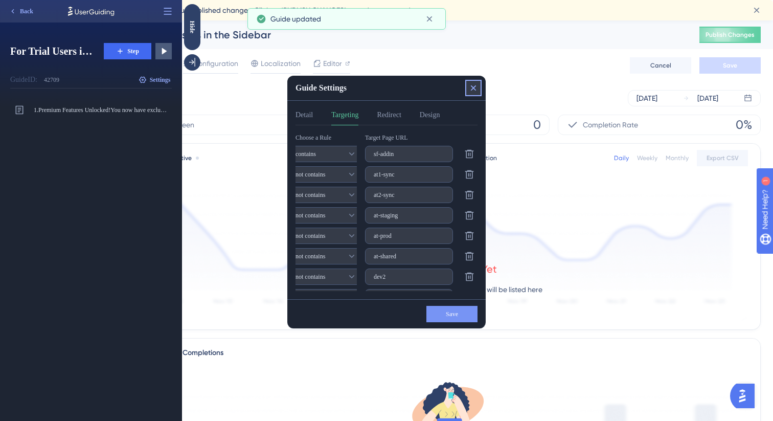
click at [473, 90] on icon at bounding box center [473, 88] width 10 height 10
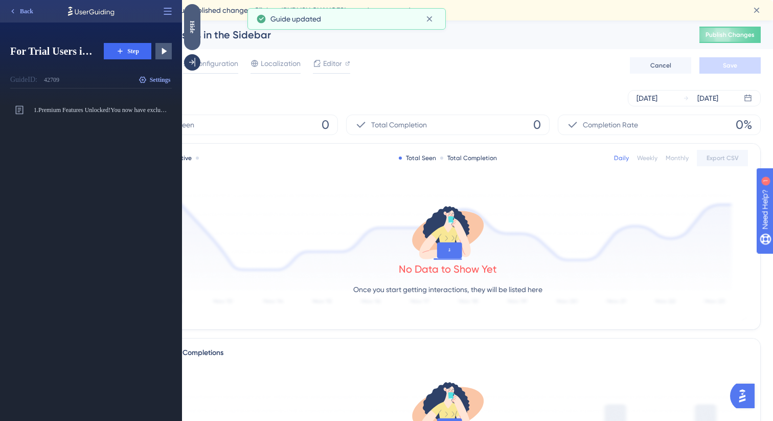
drag, startPoint x: 191, startPoint y: 27, endPoint x: 436, endPoint y: 31, distance: 245.4
click at [191, 27] on div "Hide" at bounding box center [192, 26] width 16 height 13
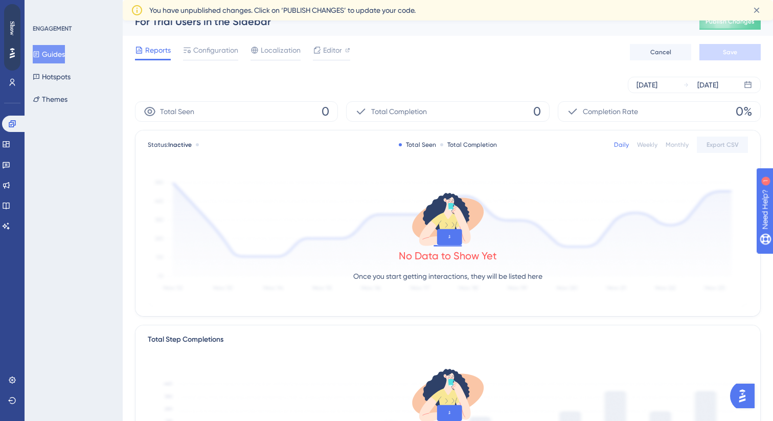
scroll to position [13, 0]
click at [10, 84] on icon at bounding box center [13, 82] width 6 height 7
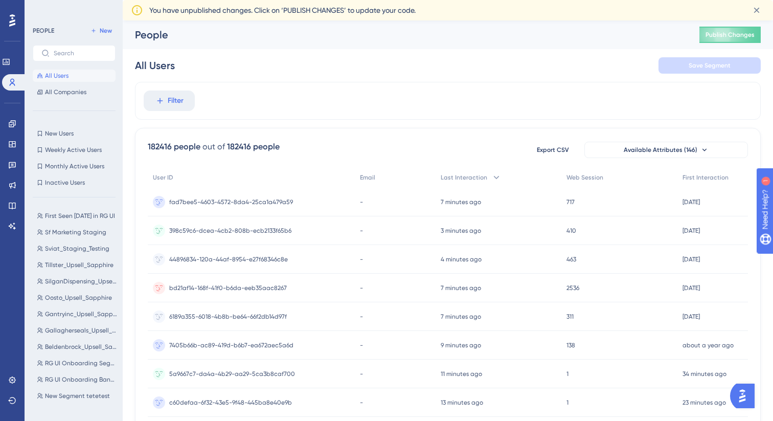
click at [12, 23] on icon at bounding box center [12, 20] width 6 height 12
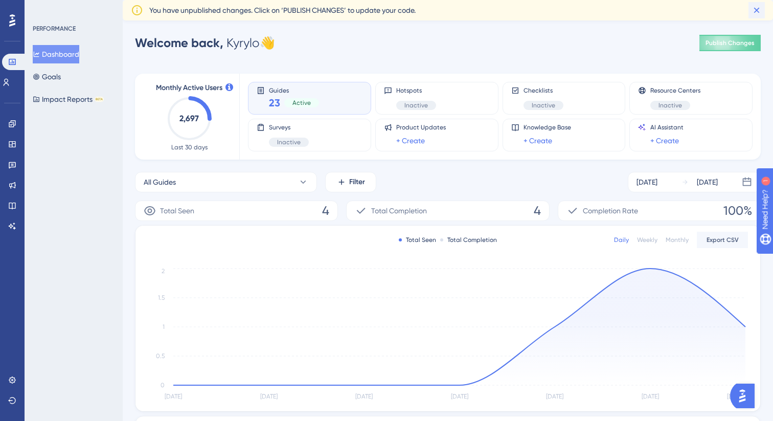
click at [756, 13] on icon at bounding box center [756, 10] width 10 height 10
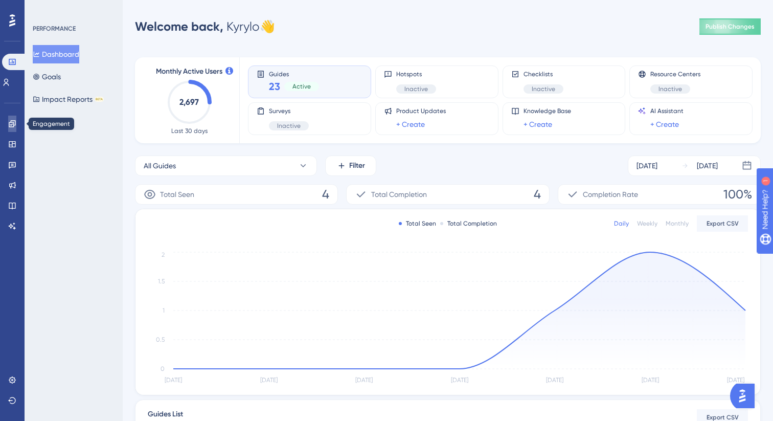
click at [16, 127] on link at bounding box center [12, 124] width 8 height 16
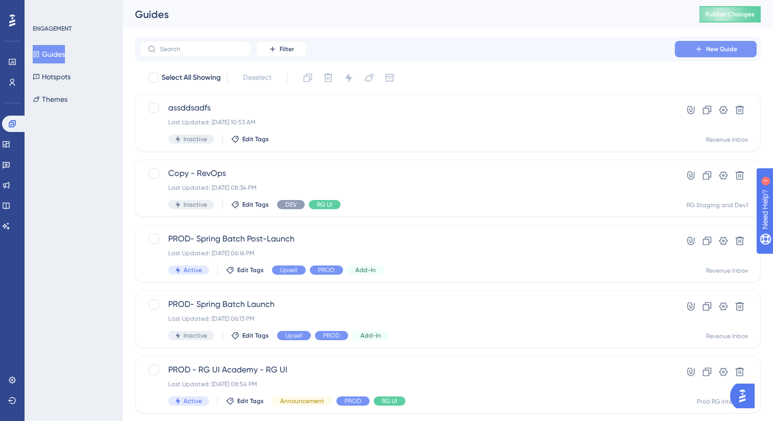
click at [727, 42] on button "New Guide" at bounding box center [716, 49] width 82 height 16
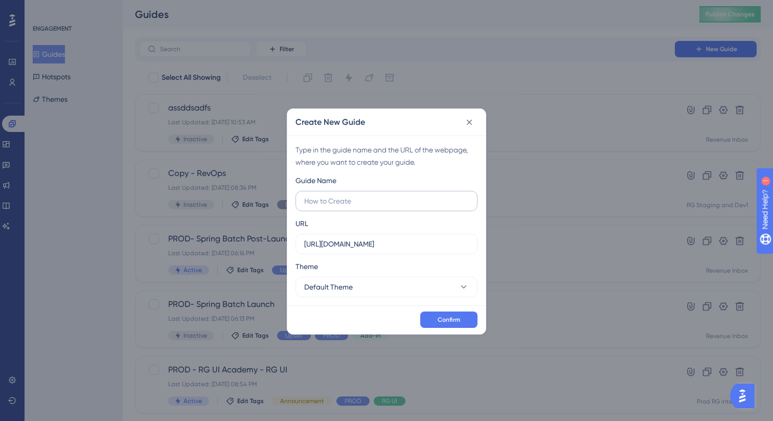
click at [383, 201] on input "text" at bounding box center [386, 200] width 165 height 11
click at [414, 242] on input "[URL][DOMAIN_NAME]" at bounding box center [386, 243] width 165 height 11
click at [370, 285] on button "Default Theme" at bounding box center [386, 287] width 182 height 20
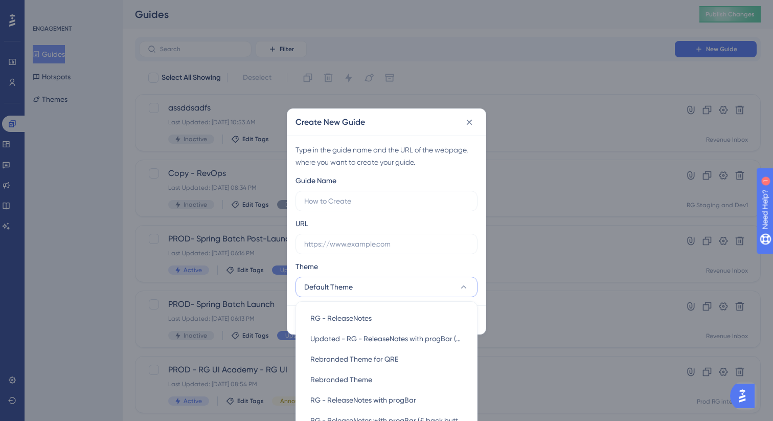
scroll to position [93, 0]
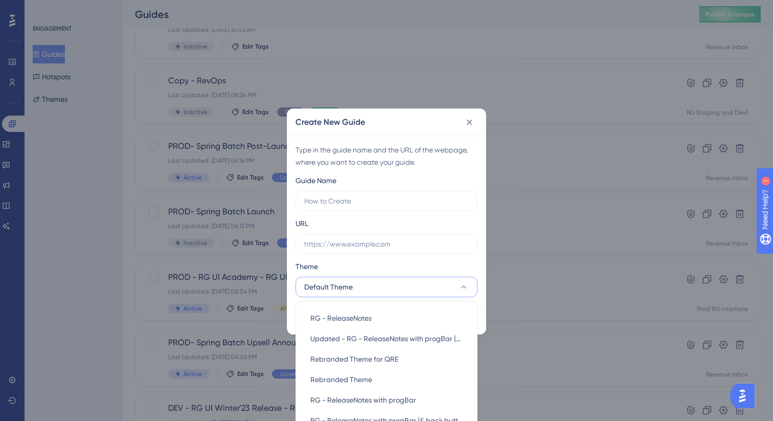
click at [369, 285] on button "Default Theme" at bounding box center [386, 287] width 182 height 20
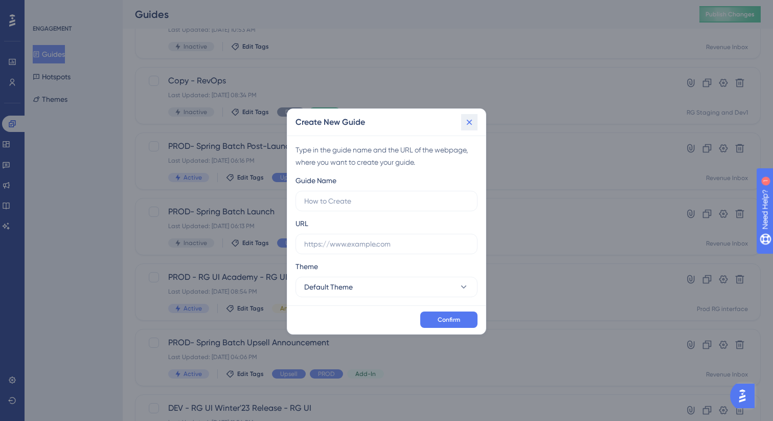
click at [465, 124] on icon at bounding box center [469, 122] width 10 height 10
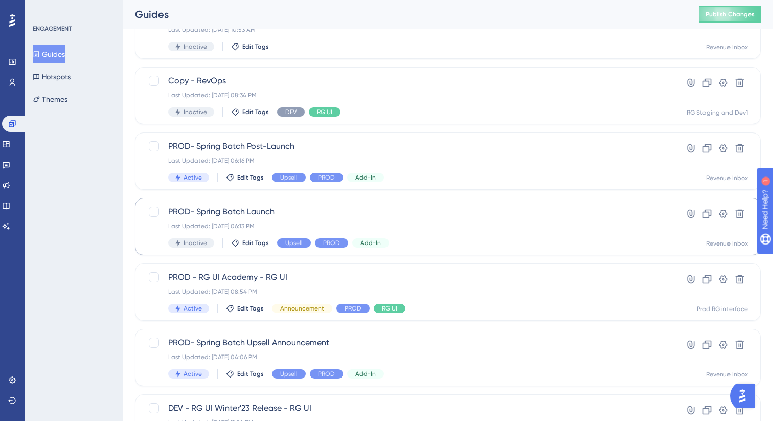
scroll to position [0, 0]
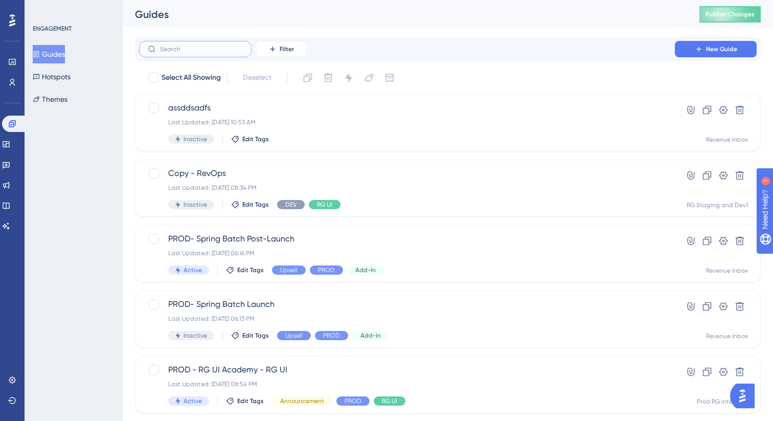
click at [203, 49] on input "text" at bounding box center [201, 48] width 83 height 7
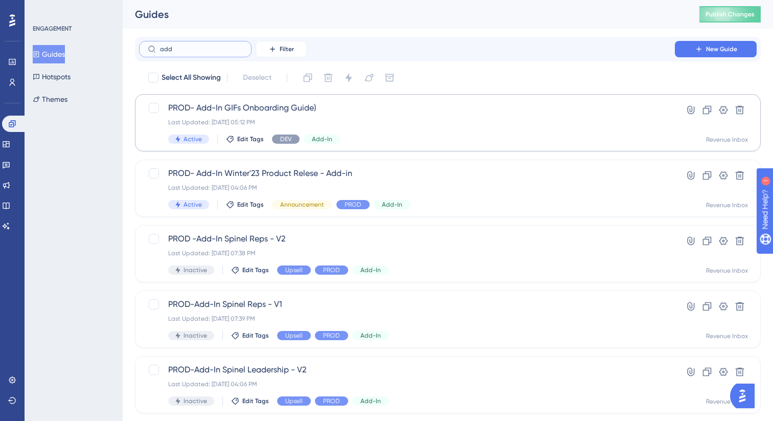
type input "add"
click at [322, 111] on span "PROD- Add-In GIFs Onboarding Guide)" at bounding box center [406, 108] width 477 height 12
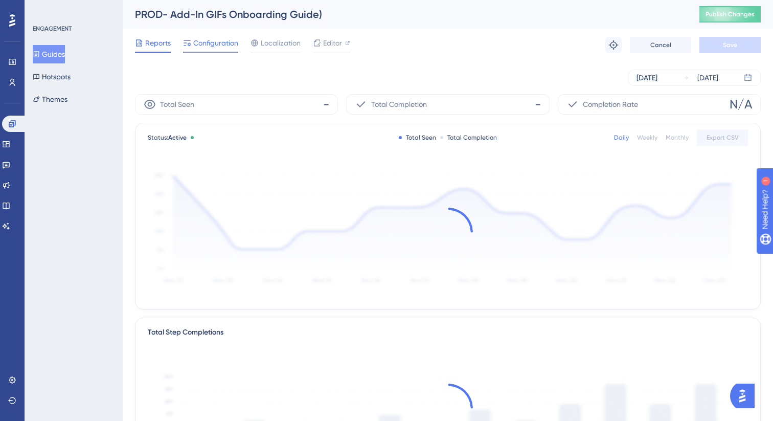
click at [226, 39] on span "Configuration" at bounding box center [215, 43] width 45 height 12
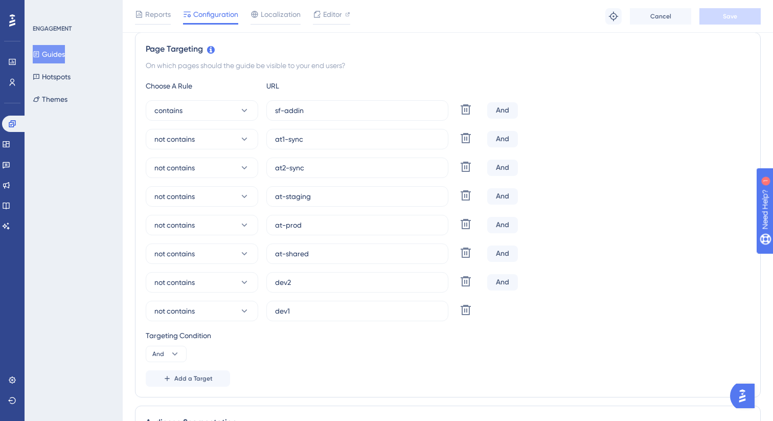
scroll to position [250, 0]
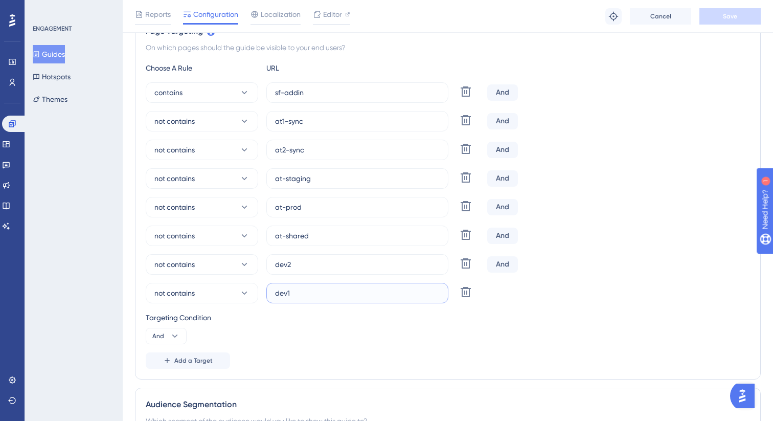
click at [293, 292] on input "dev1" at bounding box center [357, 292] width 165 height 11
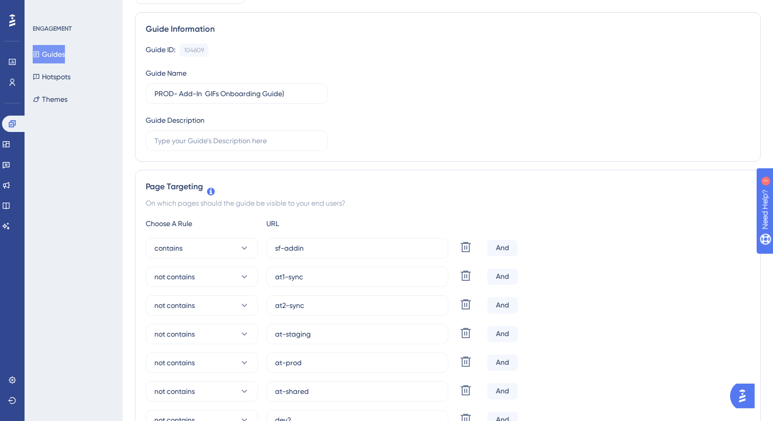
scroll to position [0, 0]
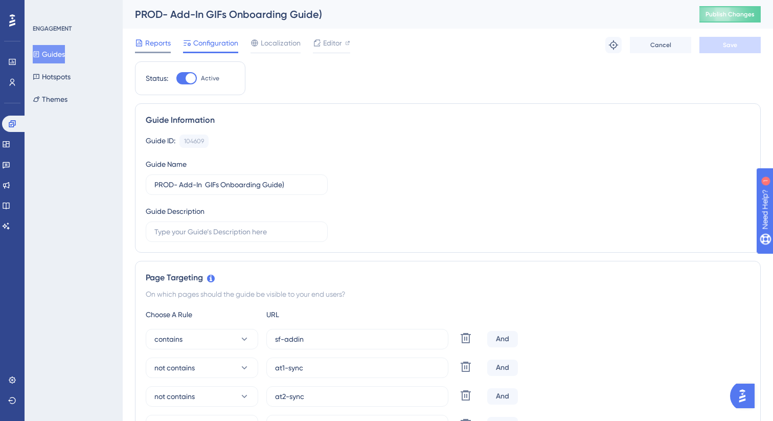
click at [155, 38] on span "Reports" at bounding box center [158, 43] width 26 height 12
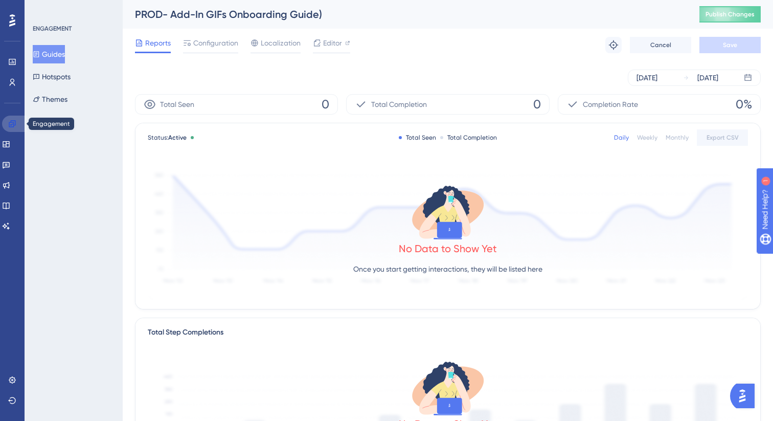
click at [15, 126] on icon at bounding box center [12, 124] width 8 height 8
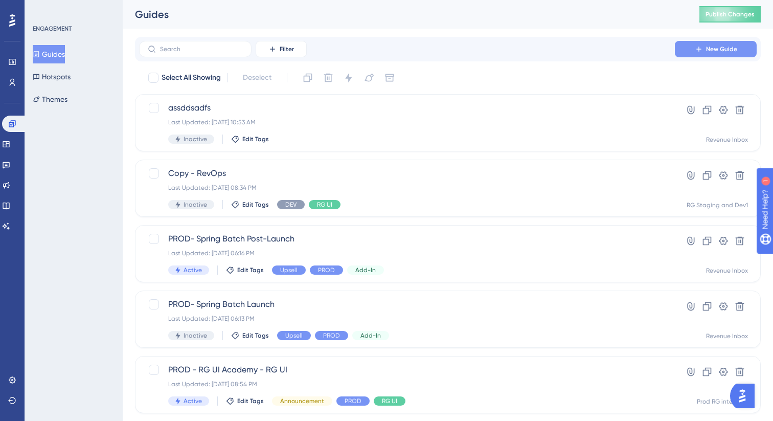
click at [723, 50] on span "New Guide" at bounding box center [721, 49] width 31 height 8
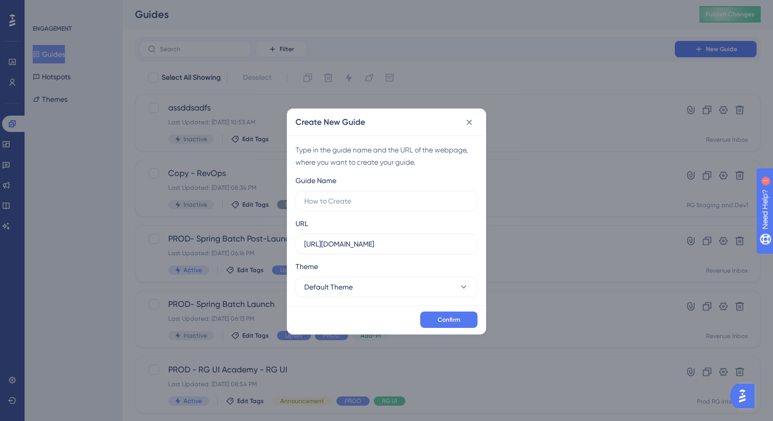
type input "dev1"
type input "G"
type input "New features Guide"
click at [422, 245] on input "https://panel.userguiding.com" at bounding box center [386, 243] width 165 height 11
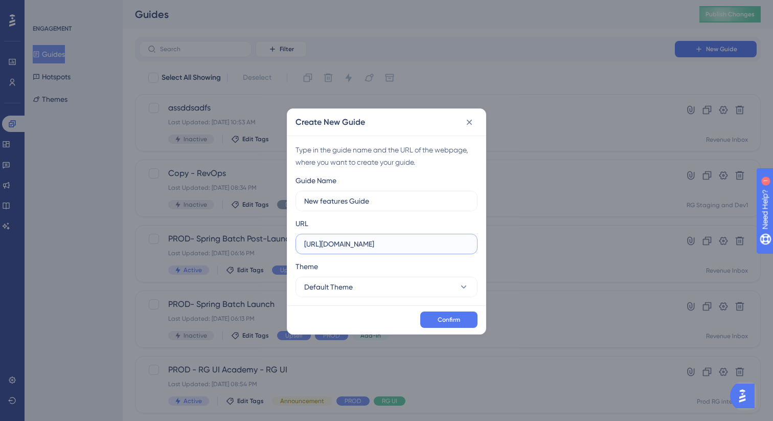
click at [422, 245] on input "https://panel.userguiding.com" at bounding box center [386, 243] width 165 height 11
paste input "dev1"
type input "dev1"
click at [443, 315] on span "Confirm" at bounding box center [448, 319] width 22 height 8
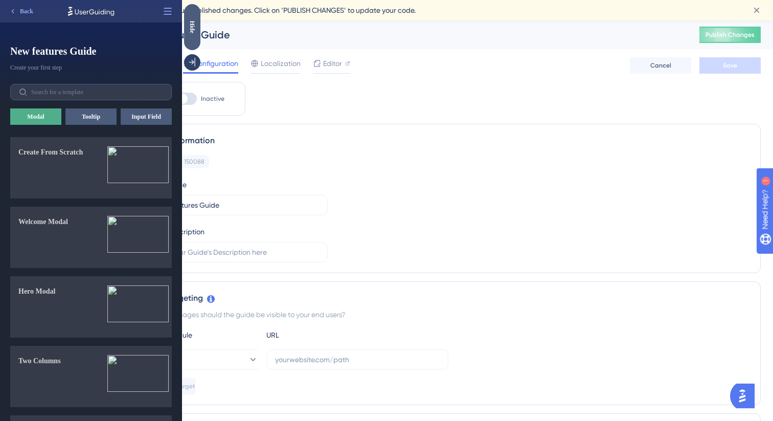
click at [197, 28] on div "Hide" at bounding box center [192, 26] width 16 height 13
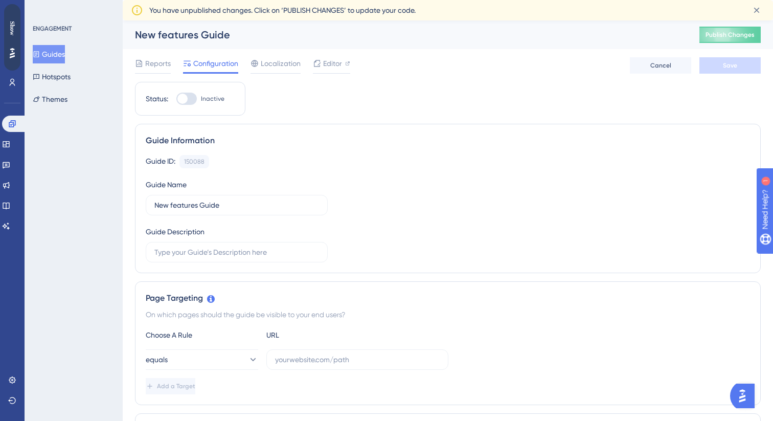
click at [65, 55] on button "Guides" at bounding box center [49, 54] width 32 height 18
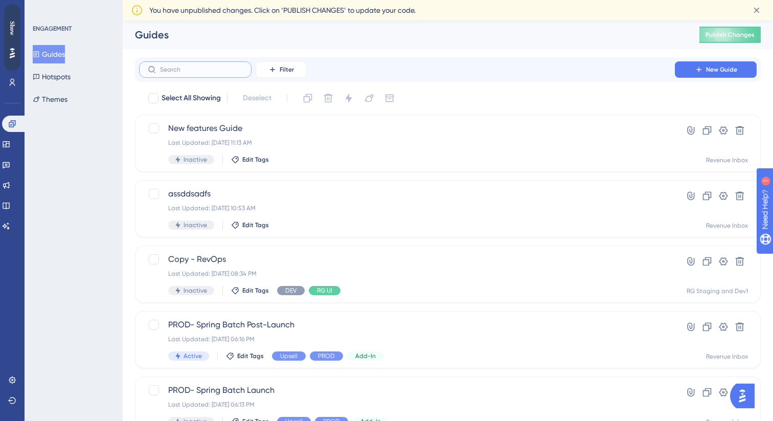
click at [225, 66] on input "text" at bounding box center [201, 69] width 83 height 7
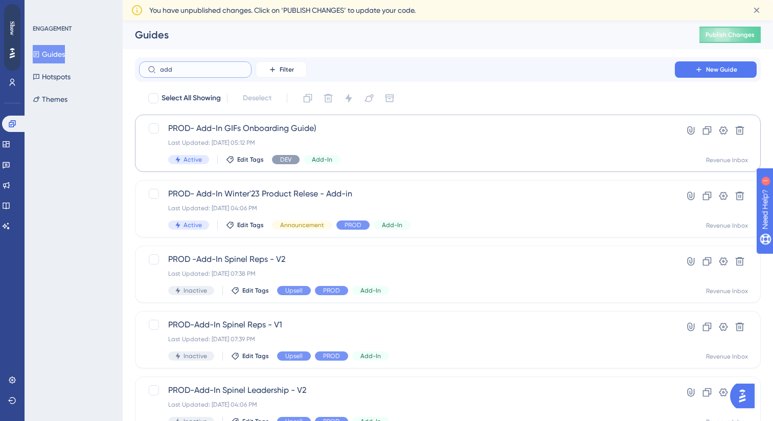
type input "add"
click at [339, 136] on div "PROD- Add-In GIFs Onboarding Guide) Last Updated: [DATE] 05:12 PM Active Edit T…" at bounding box center [406, 143] width 477 height 42
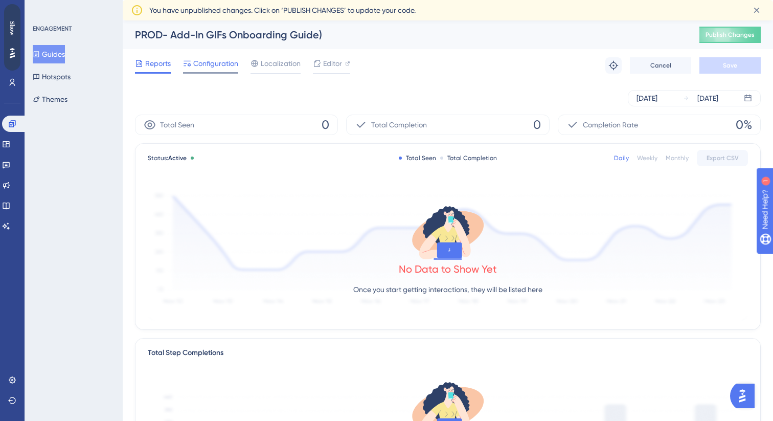
click at [214, 70] on div "Configuration" at bounding box center [210, 65] width 55 height 16
click at [217, 67] on span "Configuration" at bounding box center [215, 63] width 45 height 12
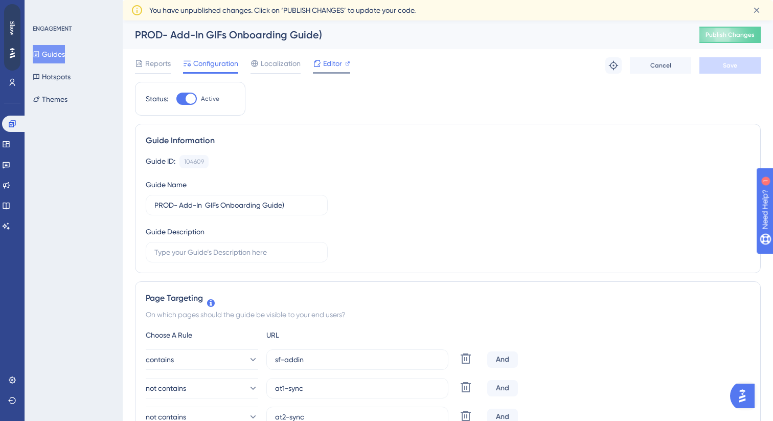
click at [337, 64] on span "Editor" at bounding box center [332, 63] width 19 height 12
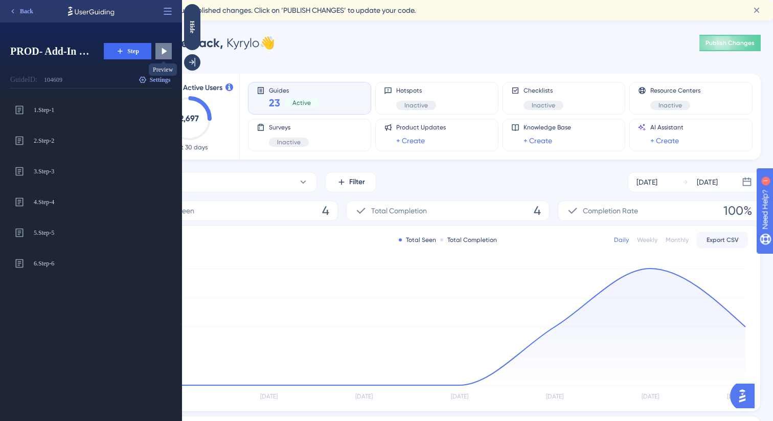
click at [165, 46] on icon at bounding box center [163, 51] width 10 height 10
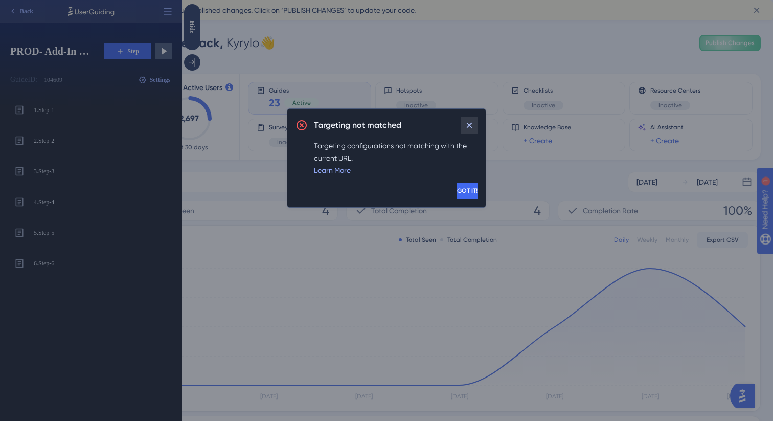
click at [463, 129] on button at bounding box center [469, 125] width 16 height 16
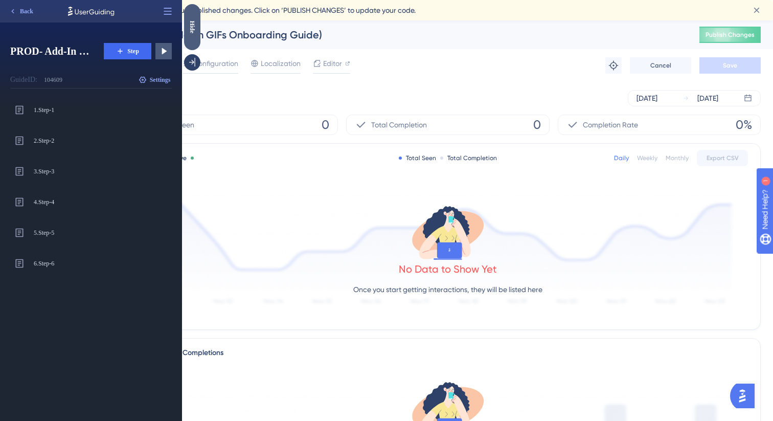
click at [191, 32] on div "Hide" at bounding box center [192, 26] width 16 height 13
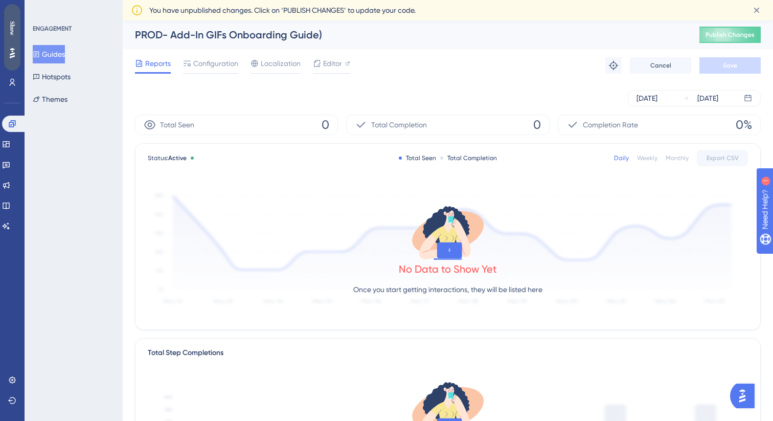
click at [15, 29] on div "Show" at bounding box center [12, 28] width 16 height 14
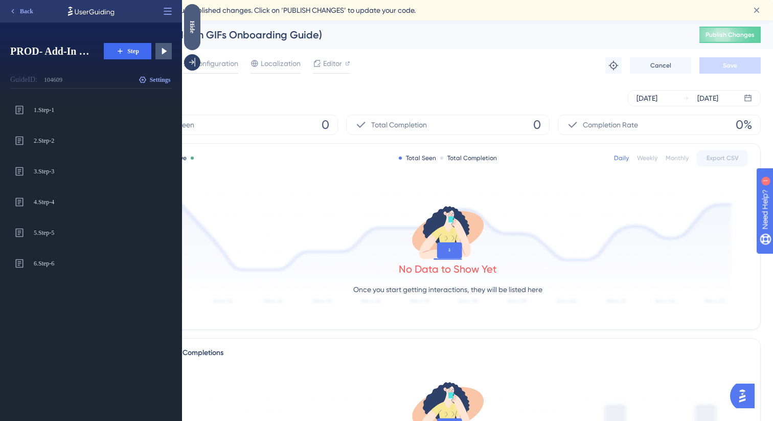
click at [189, 33] on div "Hide" at bounding box center [192, 26] width 16 height 13
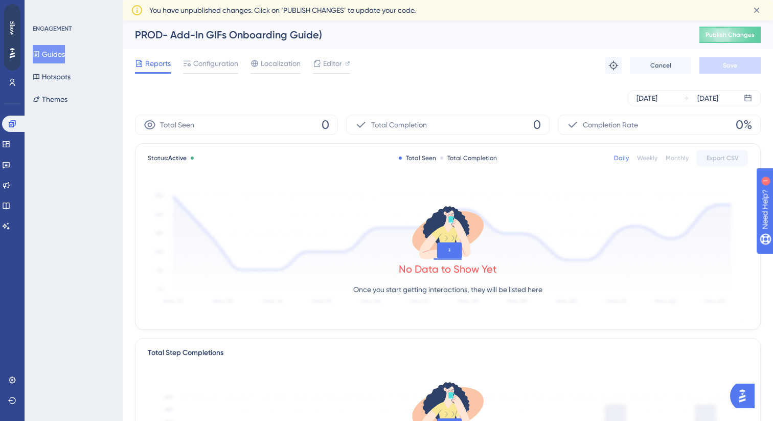
click at [62, 54] on button "Guides" at bounding box center [49, 54] width 32 height 18
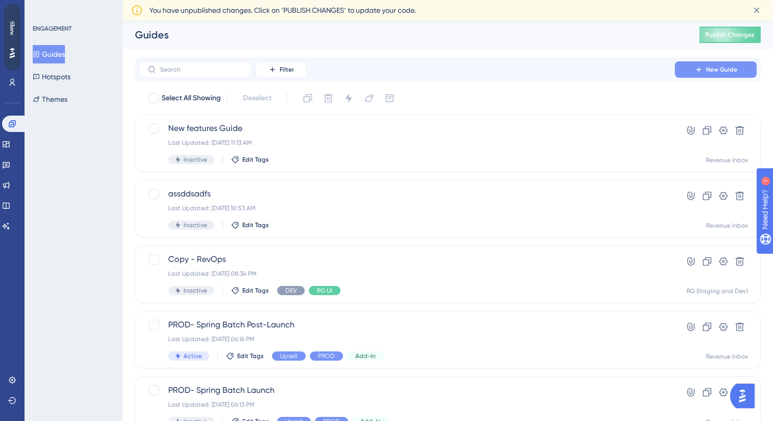
click at [683, 75] on button "New Guide" at bounding box center [716, 69] width 82 height 16
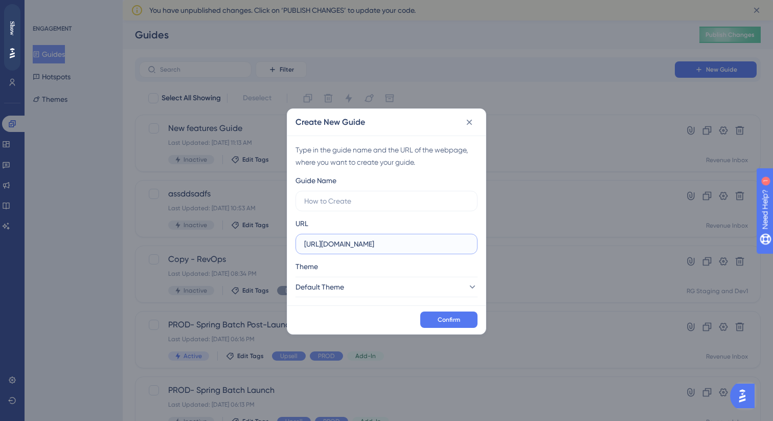
click at [428, 241] on input "https://panel.userguiding.com" at bounding box center [386, 243] width 165 height 11
click at [472, 118] on icon at bounding box center [469, 122] width 10 height 10
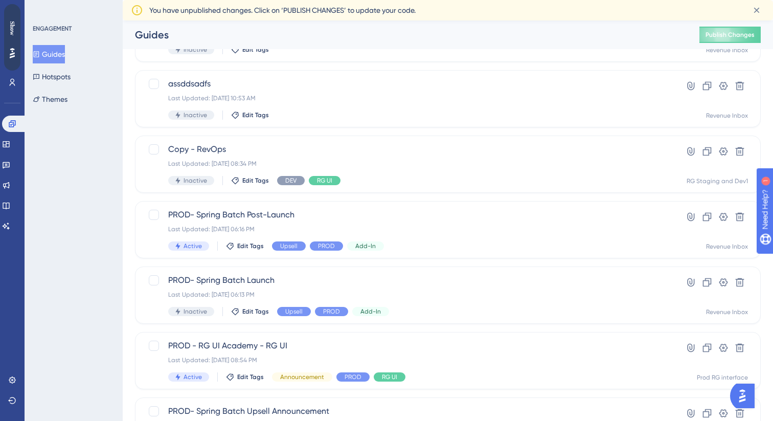
scroll to position [101, 0]
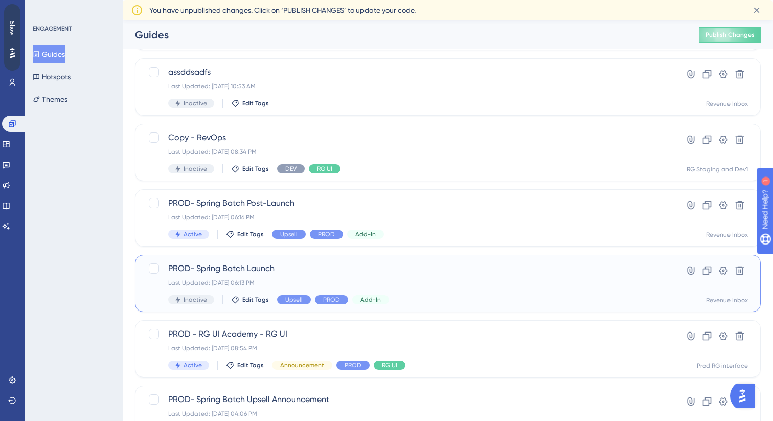
click at [252, 272] on span "PROD- Spring Batch Launch" at bounding box center [406, 268] width 477 height 12
